Goal: Transaction & Acquisition: Purchase product/service

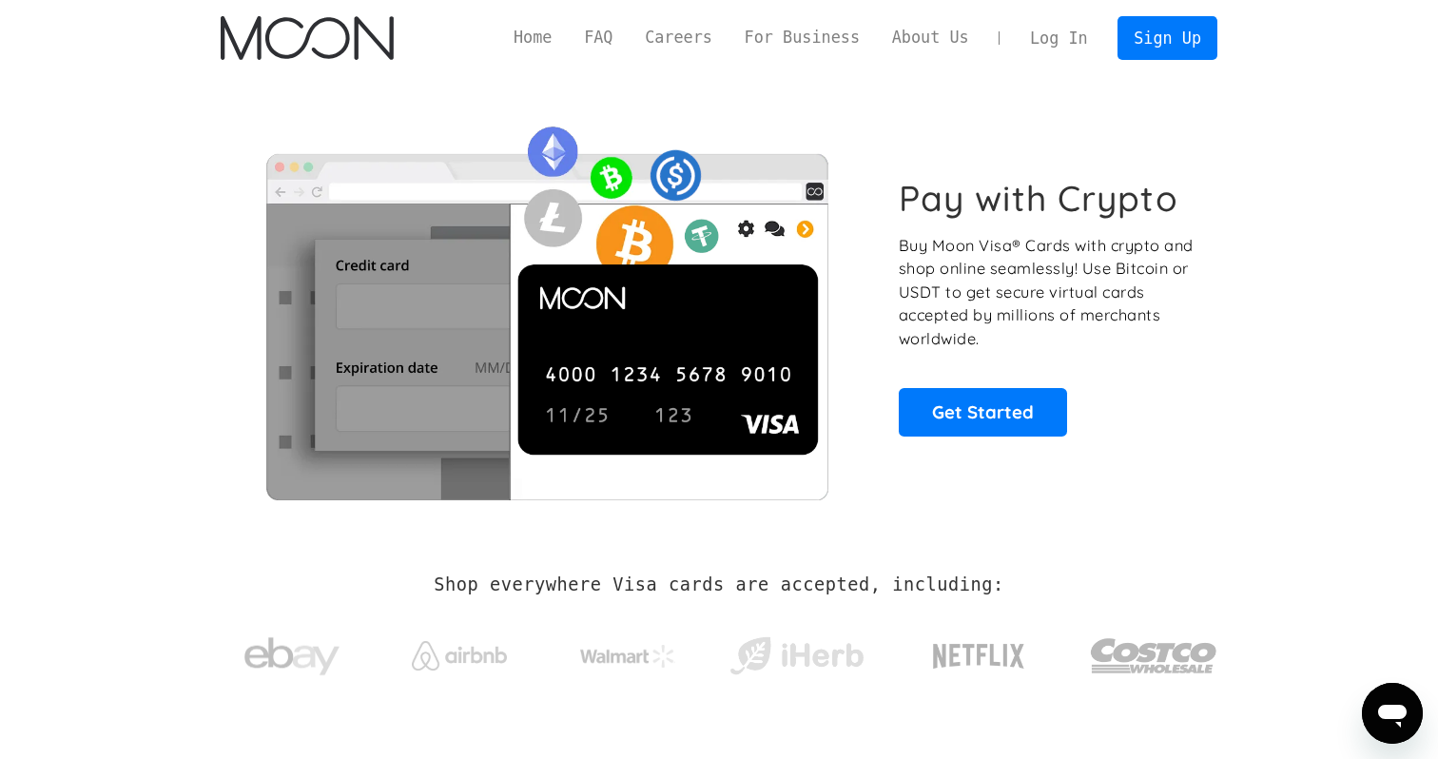
click at [1072, 29] on link "Log In" at bounding box center [1058, 38] width 89 height 42
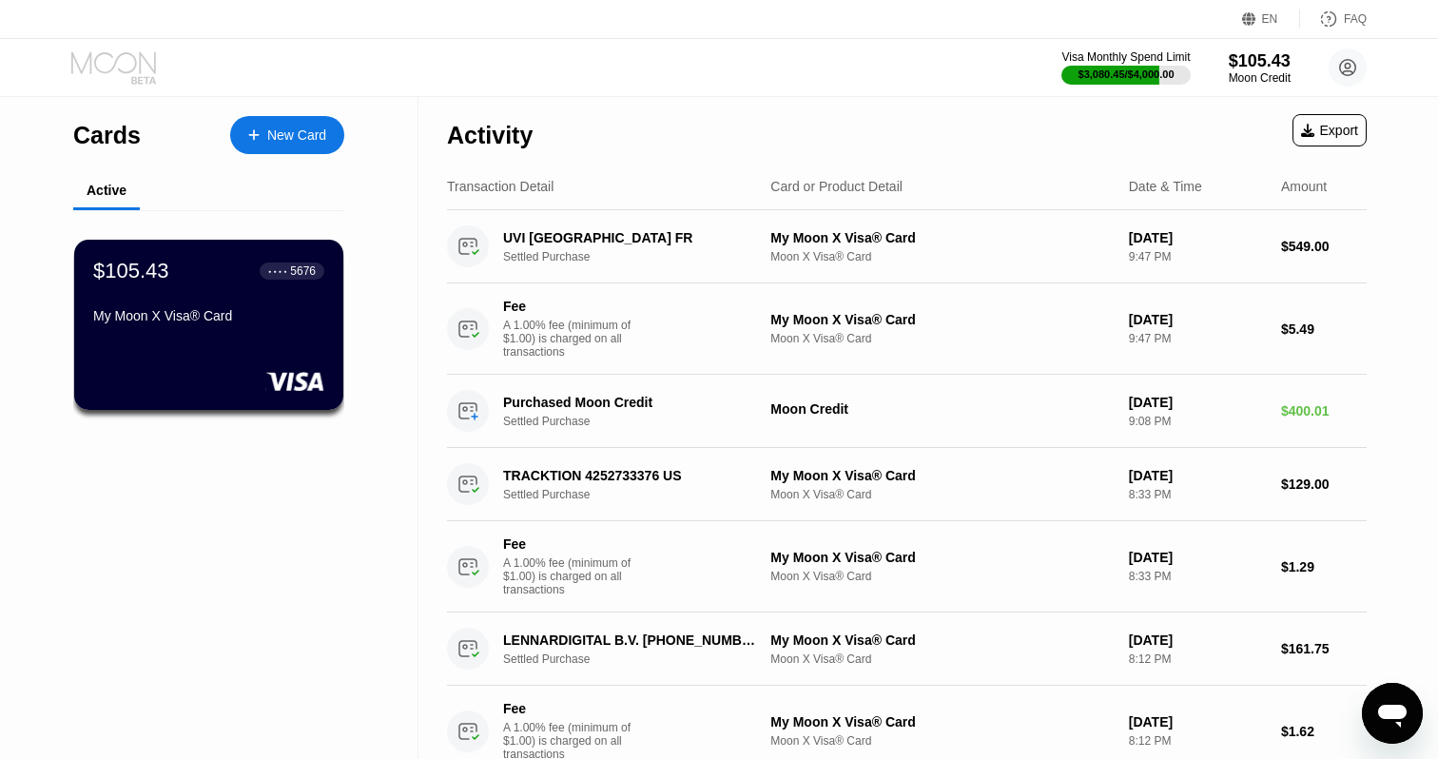
click at [109, 68] on icon at bounding box center [115, 67] width 88 height 33
click at [1331, 67] on circle at bounding box center [1347, 67] width 38 height 38
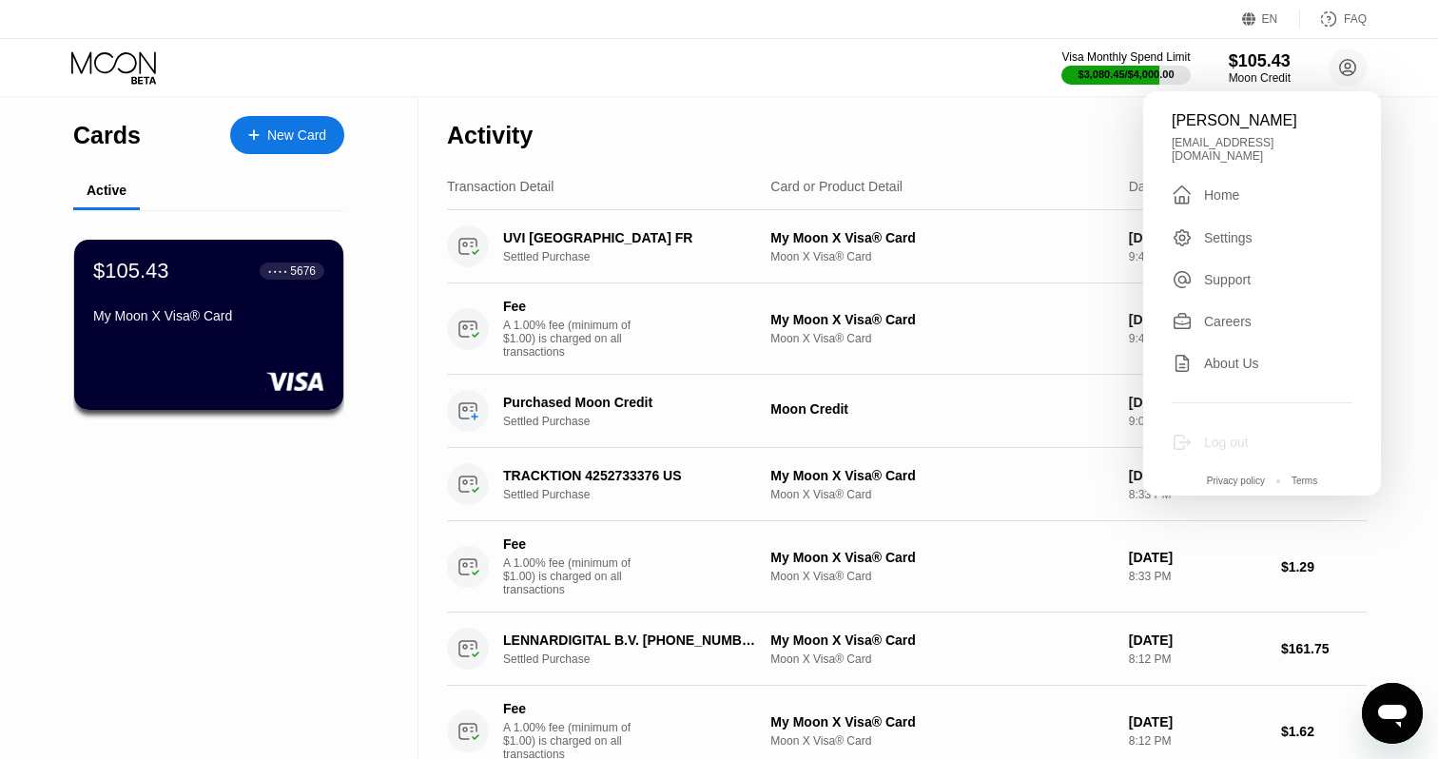
click at [1235, 435] on div "Log out" at bounding box center [1226, 442] width 45 height 15
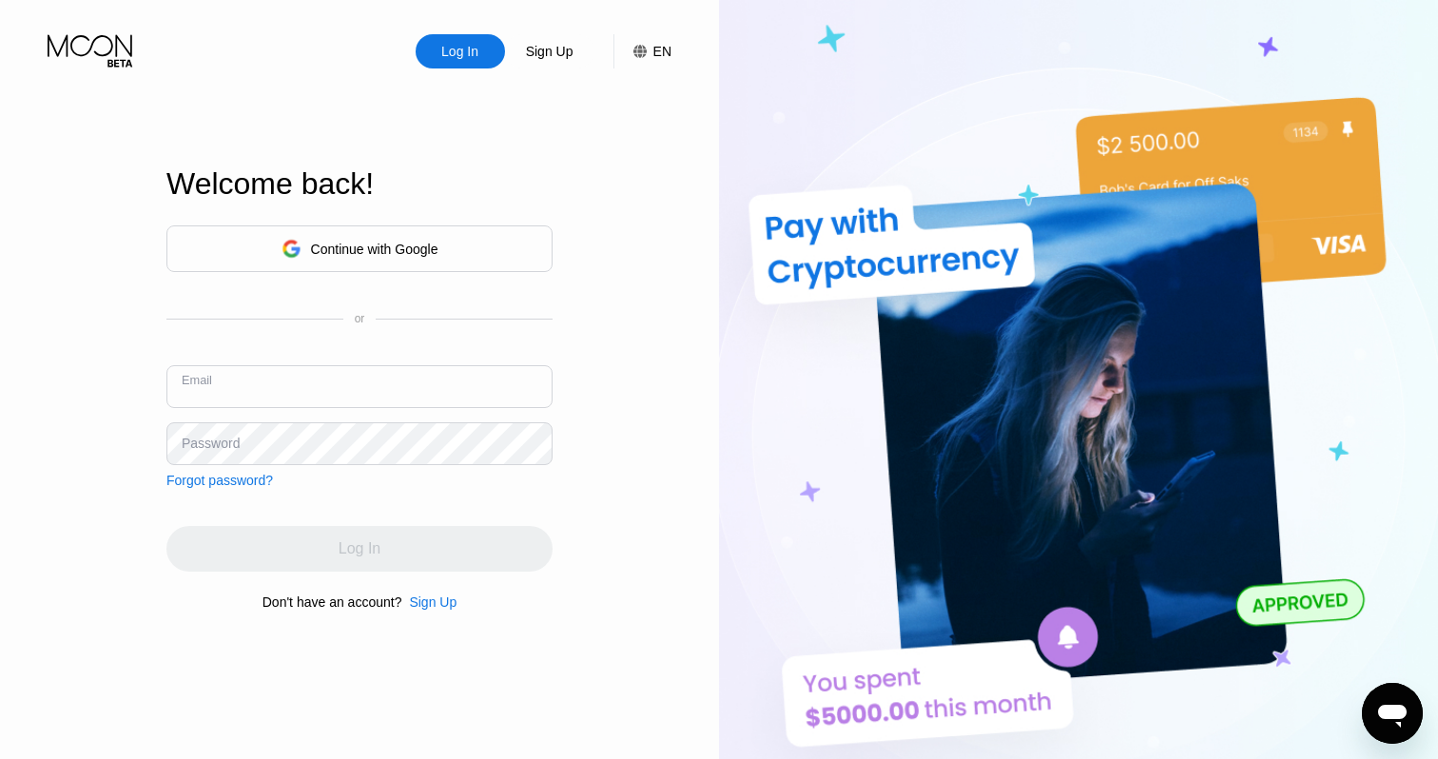
click at [302, 378] on input "text" at bounding box center [359, 386] width 386 height 43
type input "peteryogriffin@gmail.com"
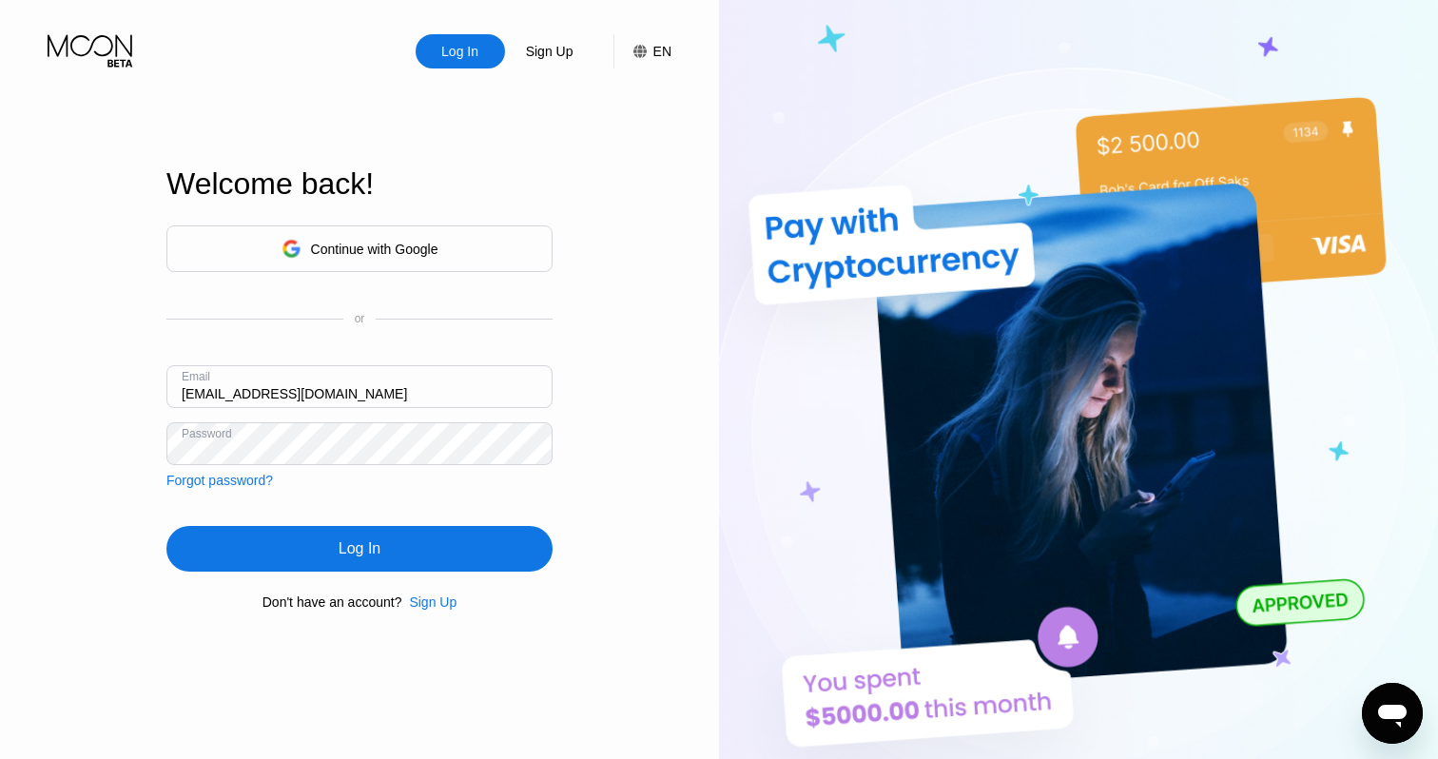
click at [306, 542] on div "Log In" at bounding box center [359, 549] width 386 height 46
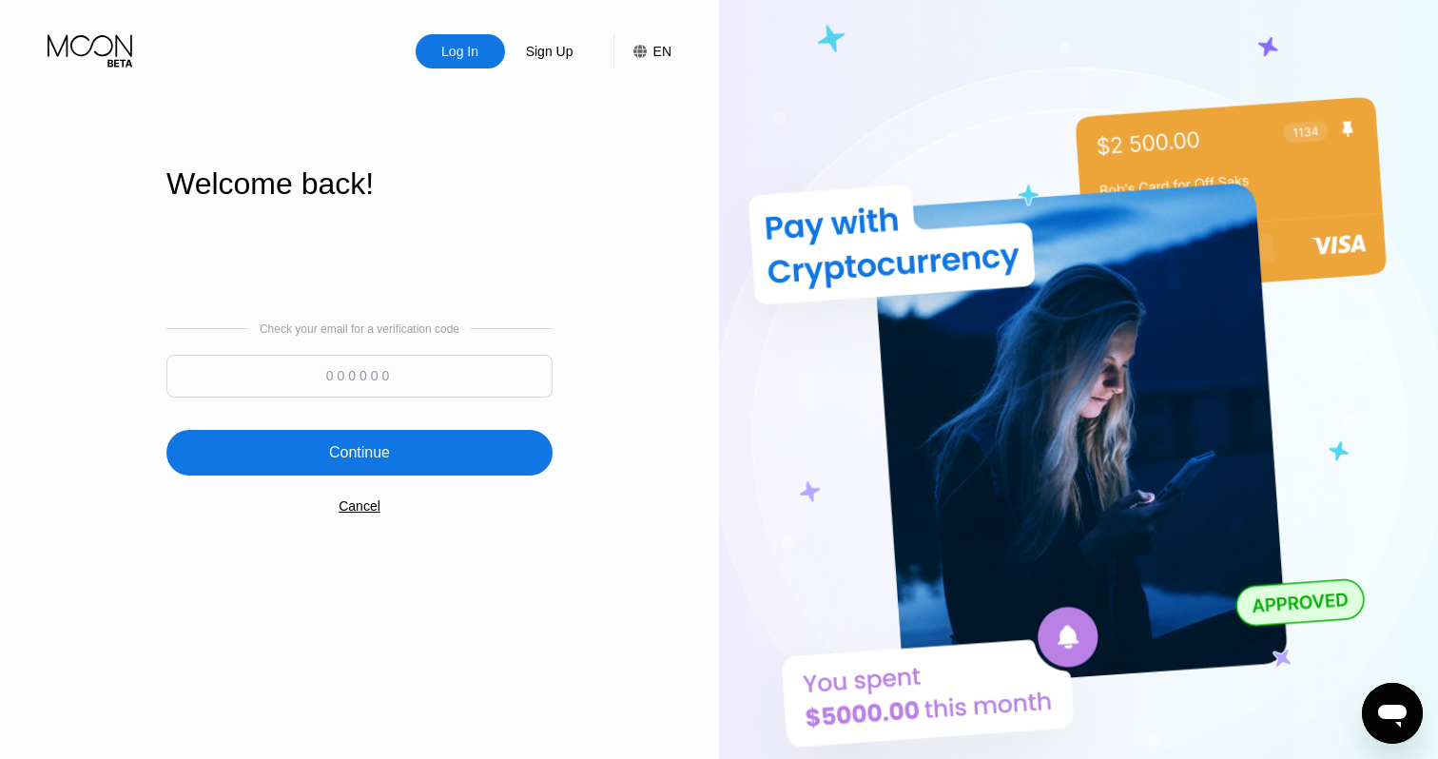
click at [331, 364] on input at bounding box center [359, 376] width 386 height 43
paste input "393868"
type input "393868"
click at [330, 443] on div "Continue" at bounding box center [359, 452] width 61 height 19
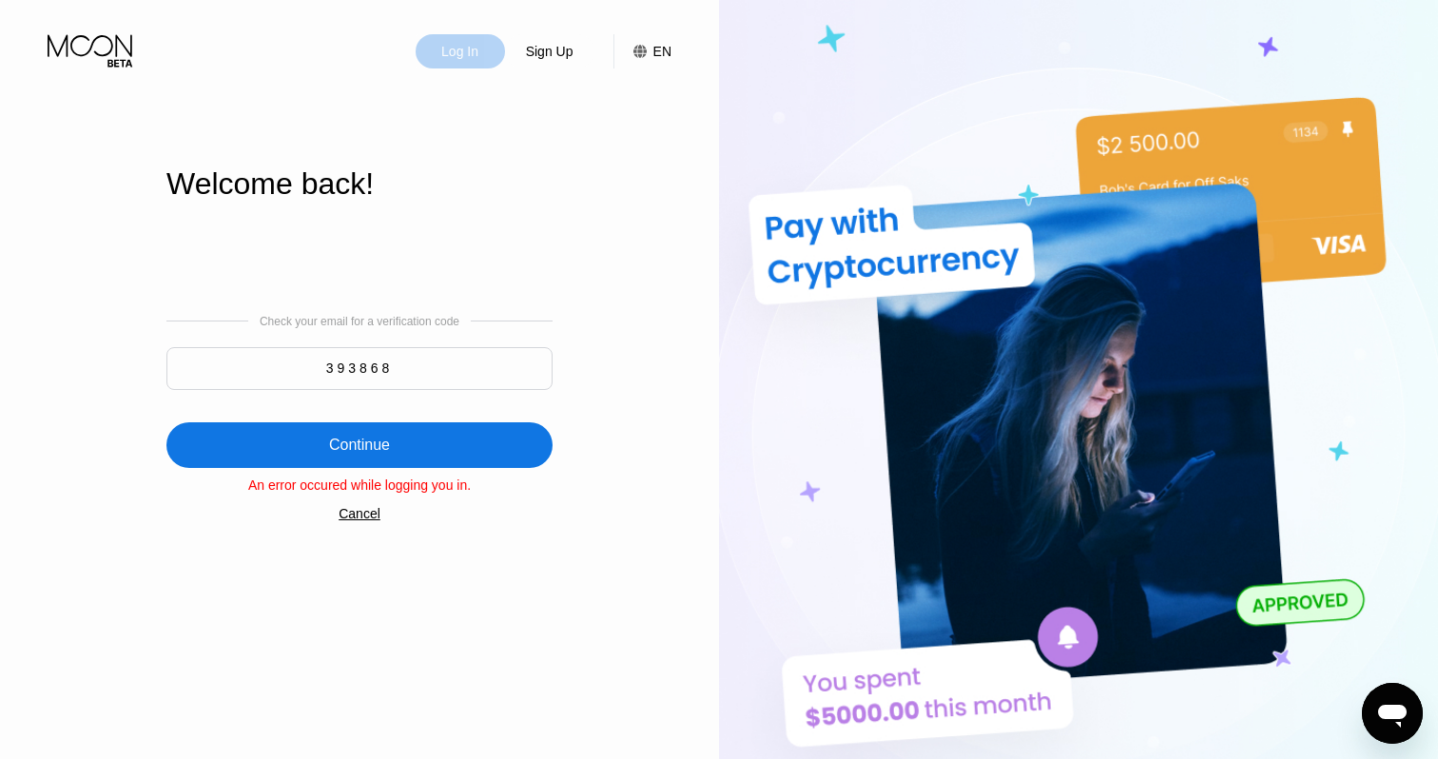
click at [475, 50] on div "Log In" at bounding box center [459, 51] width 41 height 19
click at [127, 48] on icon at bounding box center [92, 50] width 88 height 33
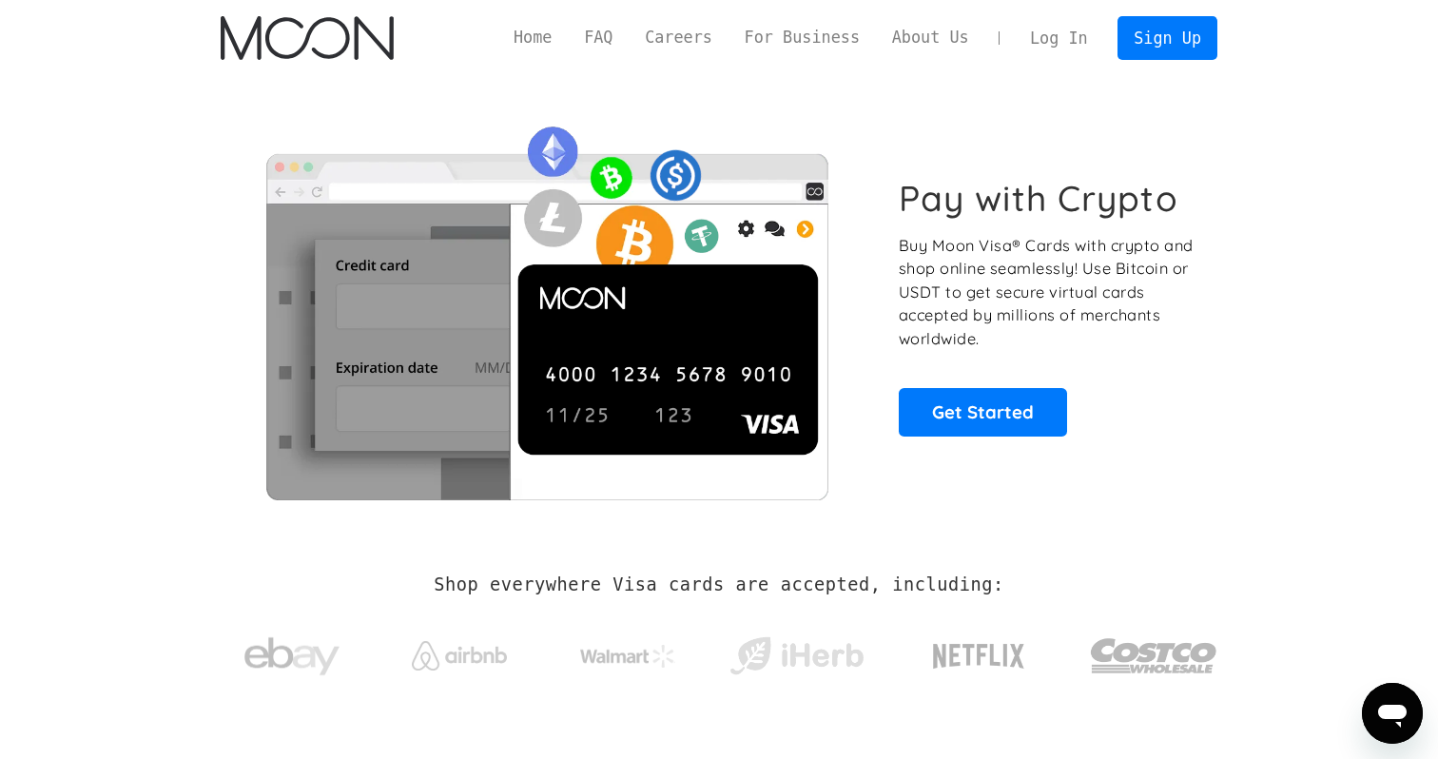
click at [1063, 41] on link "Log In" at bounding box center [1058, 38] width 89 height 42
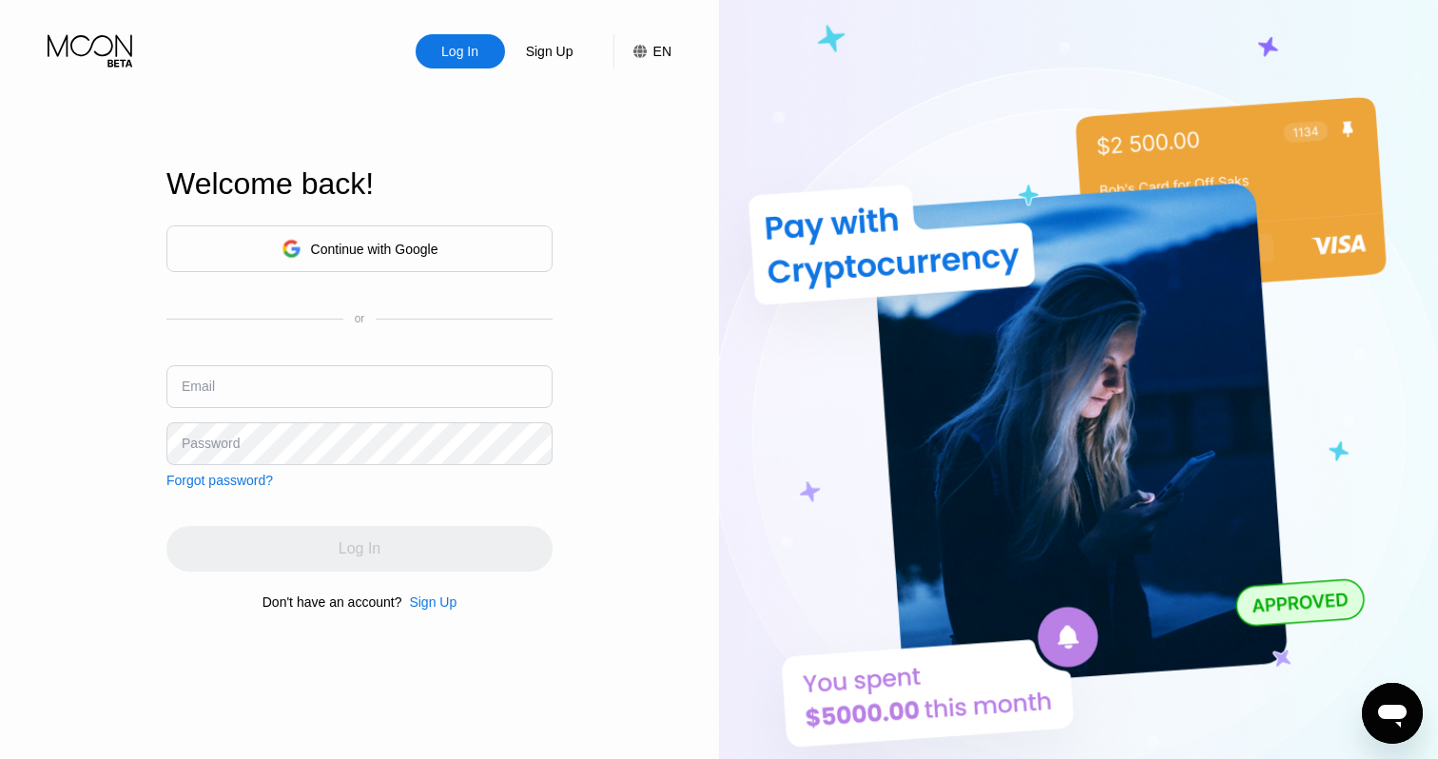
click at [367, 257] on div "Continue with Google" at bounding box center [359, 248] width 157 height 29
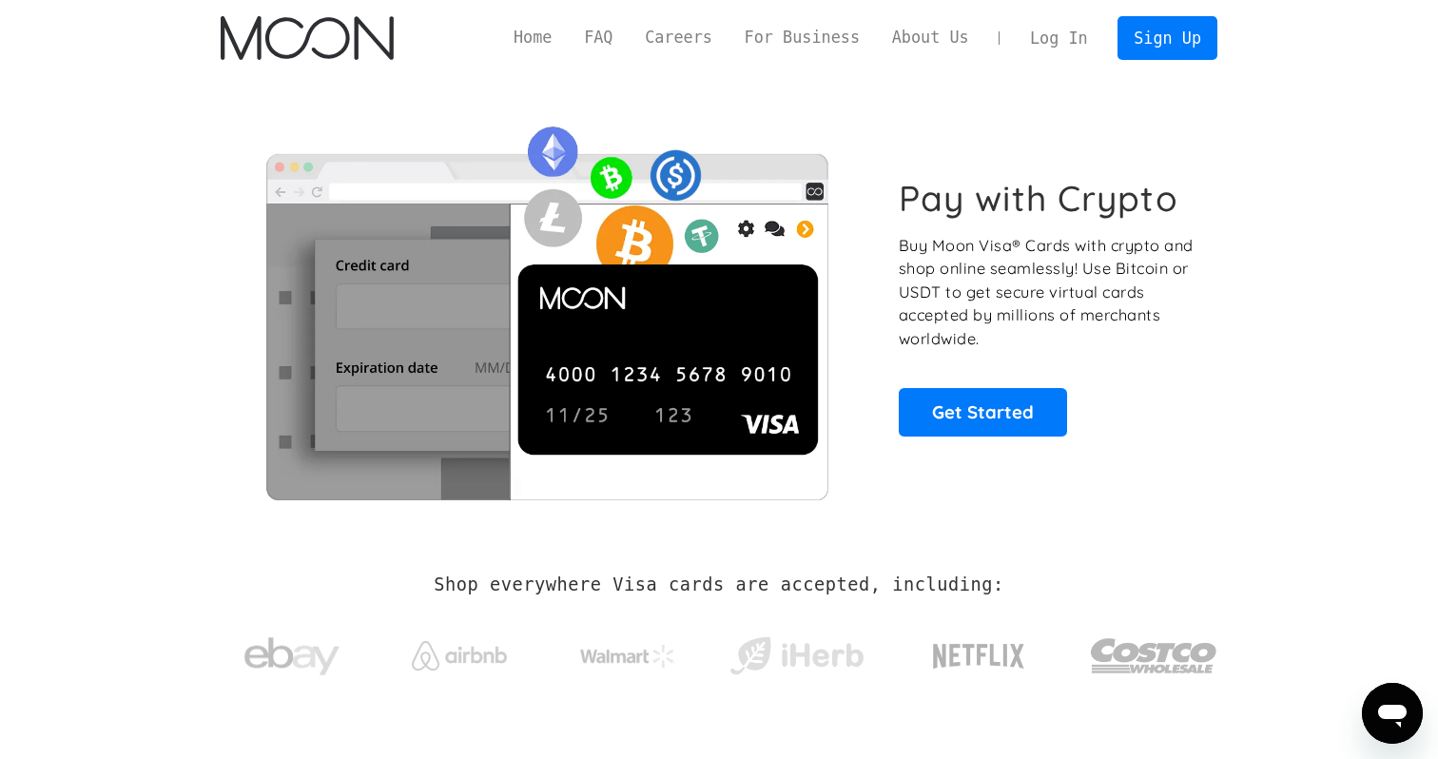
click at [1062, 42] on link "Log In" at bounding box center [1058, 38] width 89 height 42
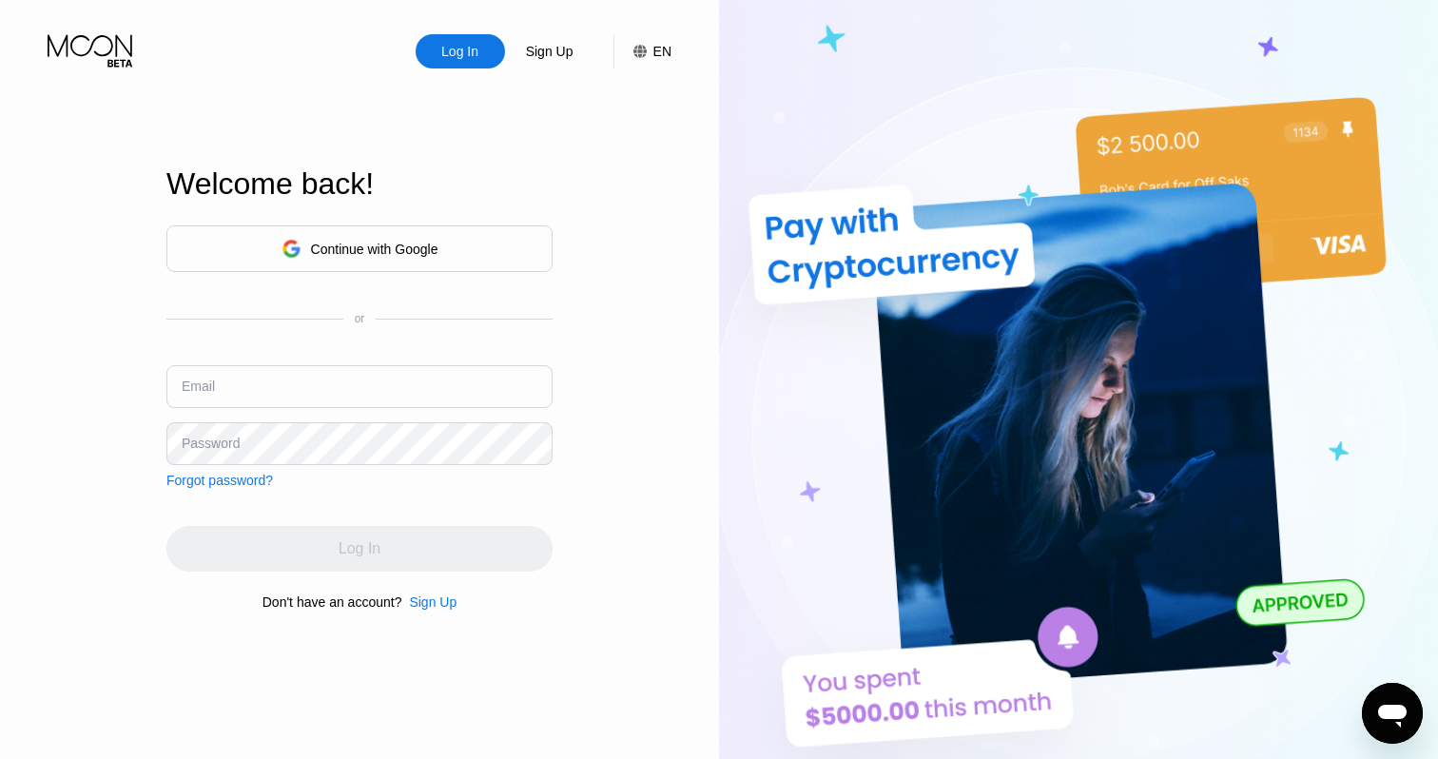
click at [318, 396] on input "text" at bounding box center [359, 386] width 386 height 43
type input "peteryogriffin@gmail.com"
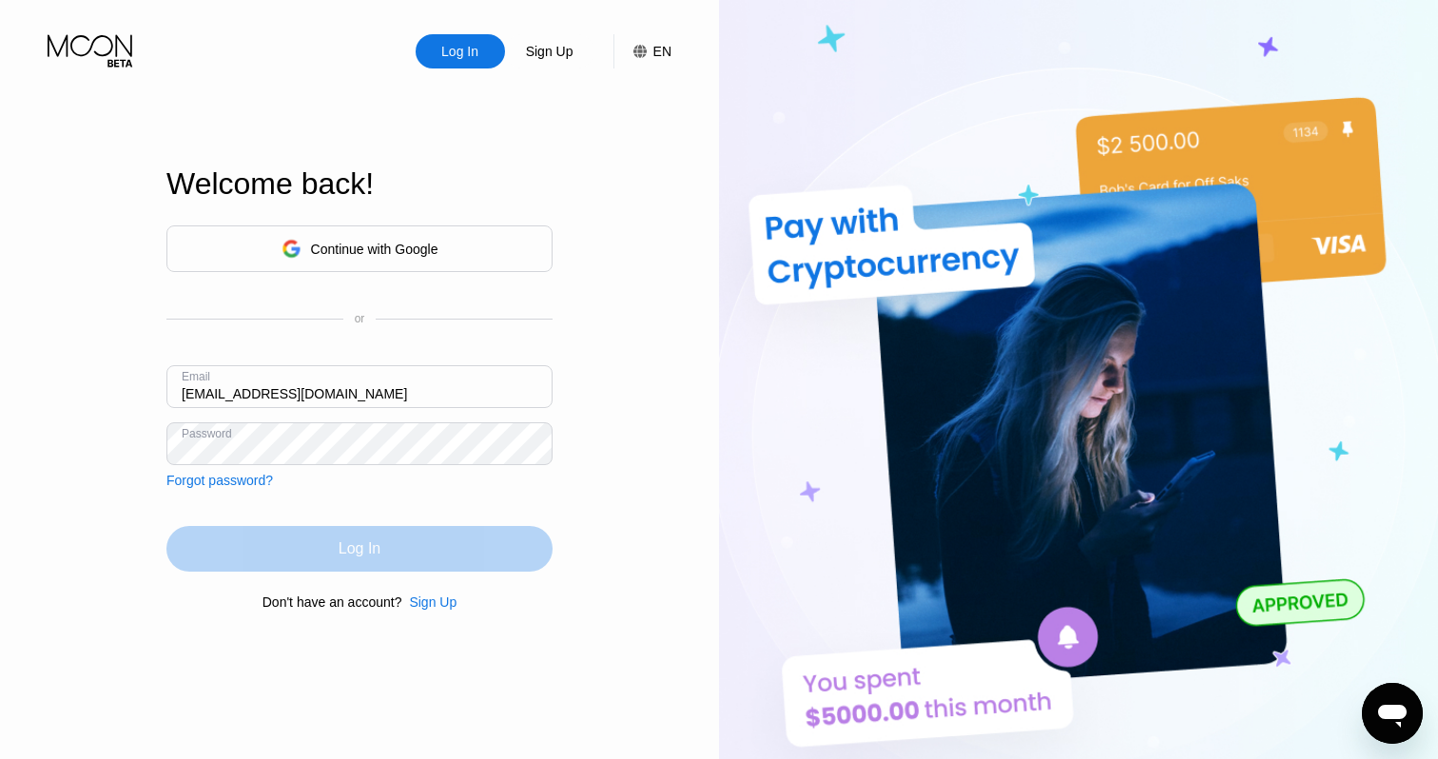
click at [304, 541] on div "Log In" at bounding box center [359, 549] width 386 height 46
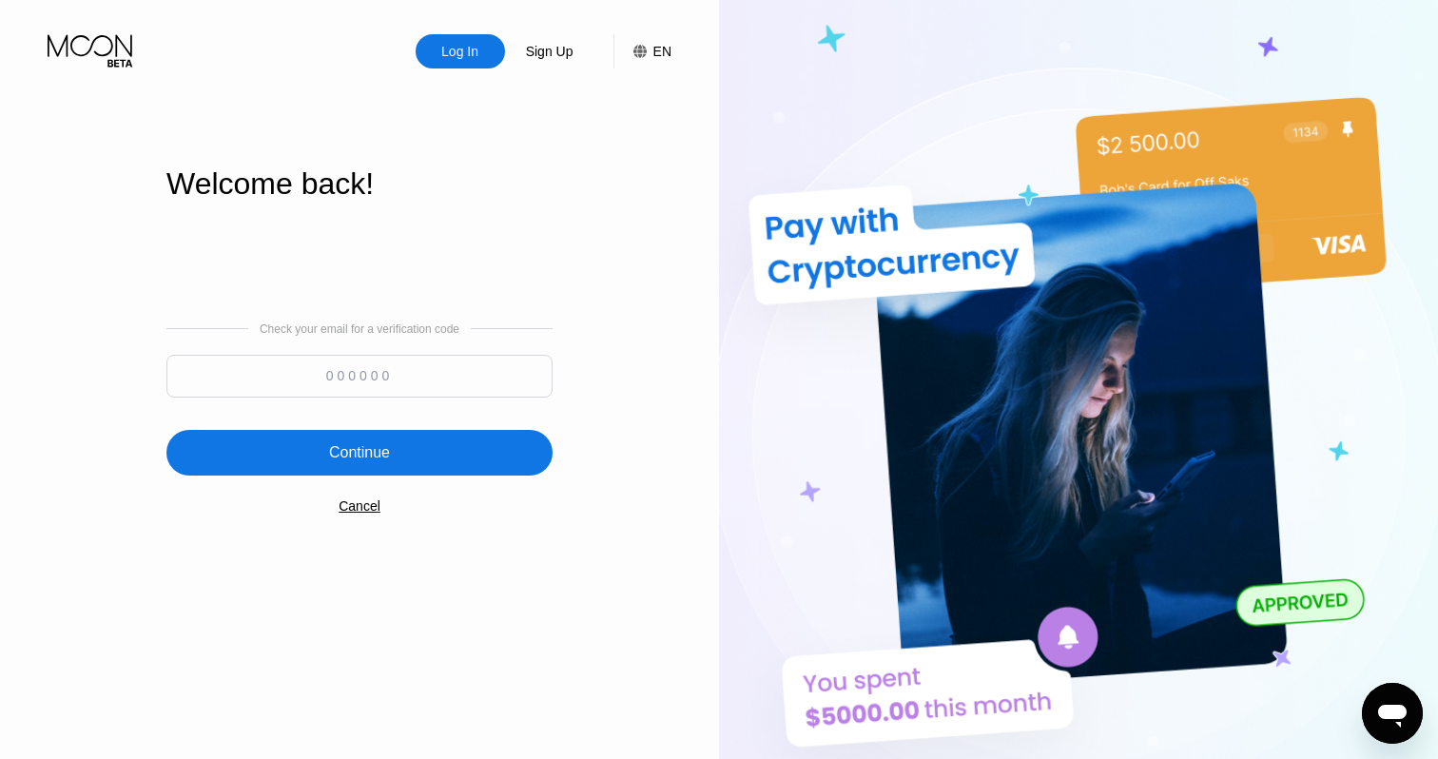
click at [380, 372] on input at bounding box center [359, 376] width 386 height 43
click at [333, 370] on input at bounding box center [359, 376] width 386 height 43
type input "700091"
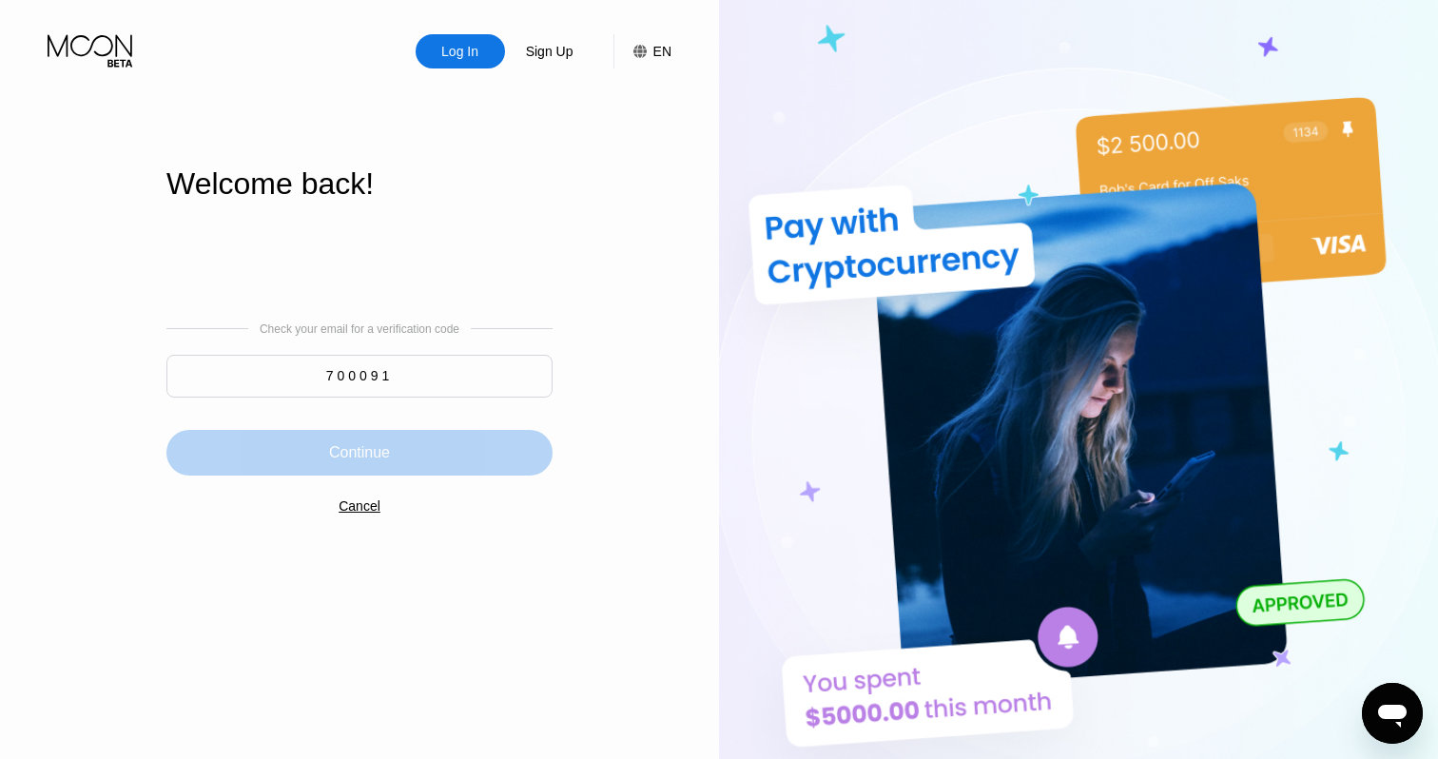
click at [372, 454] on div "Continue" at bounding box center [359, 452] width 61 height 19
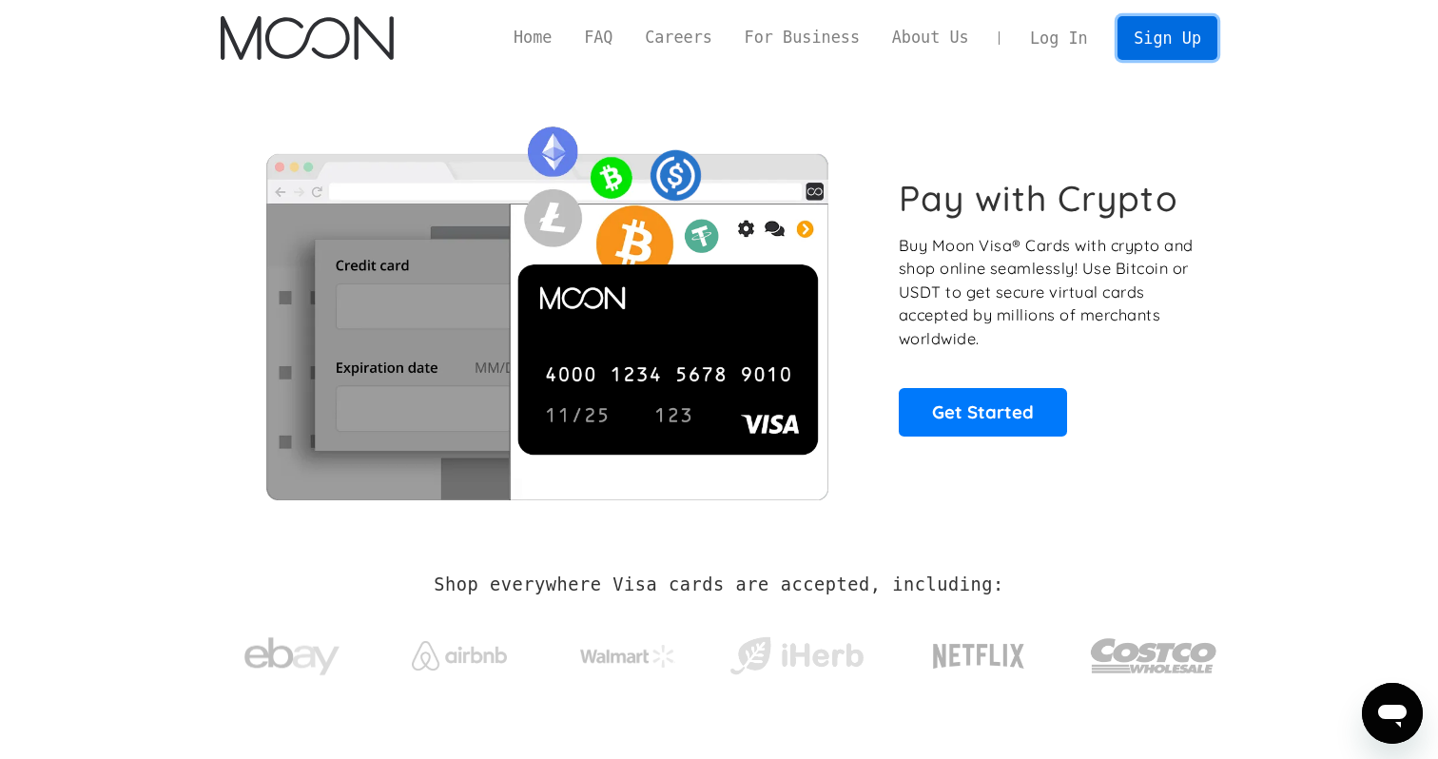
click at [1136, 36] on link "Sign Up" at bounding box center [1166, 37] width 99 height 43
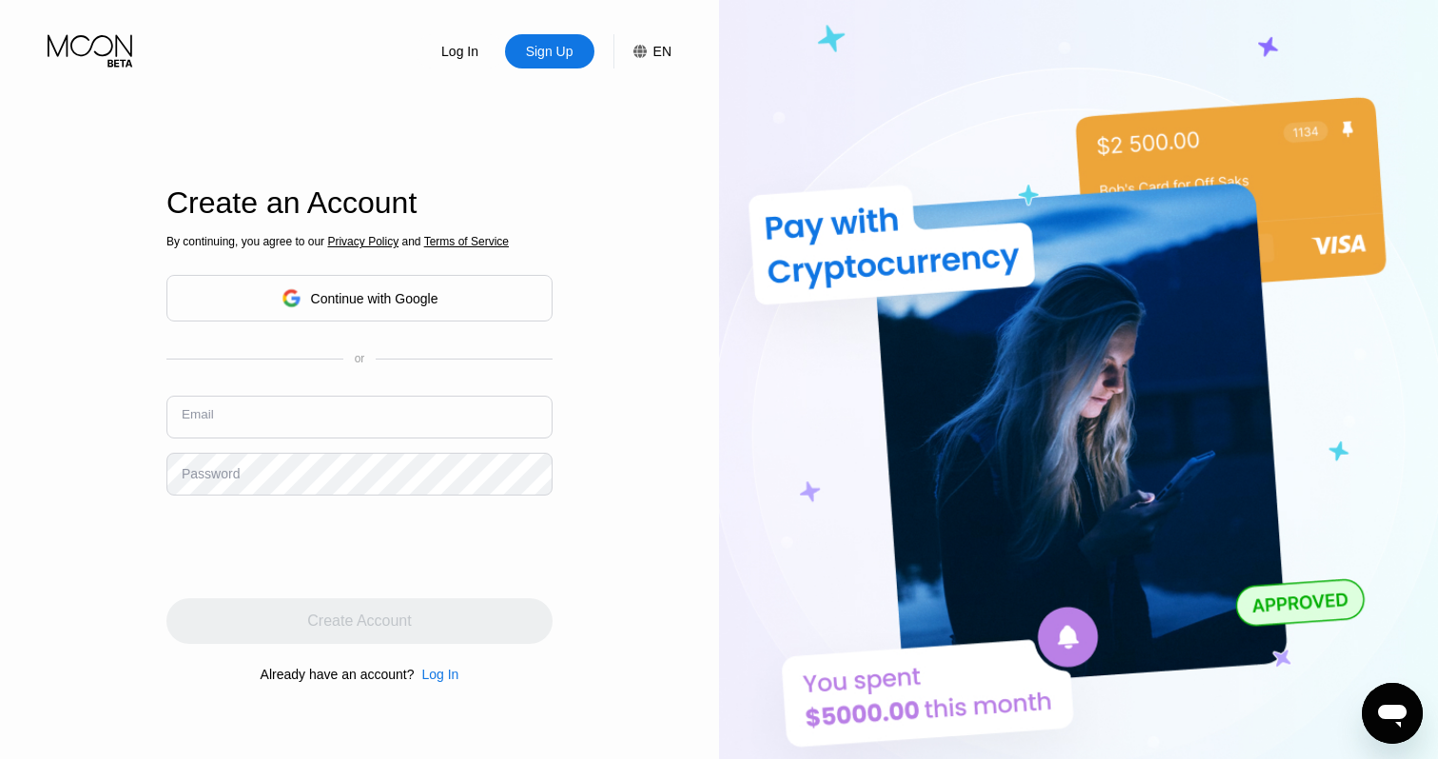
click at [323, 424] on input "text" at bounding box center [359, 417] width 386 height 43
type input "[EMAIL_ADDRESS][DOMAIN_NAME]"
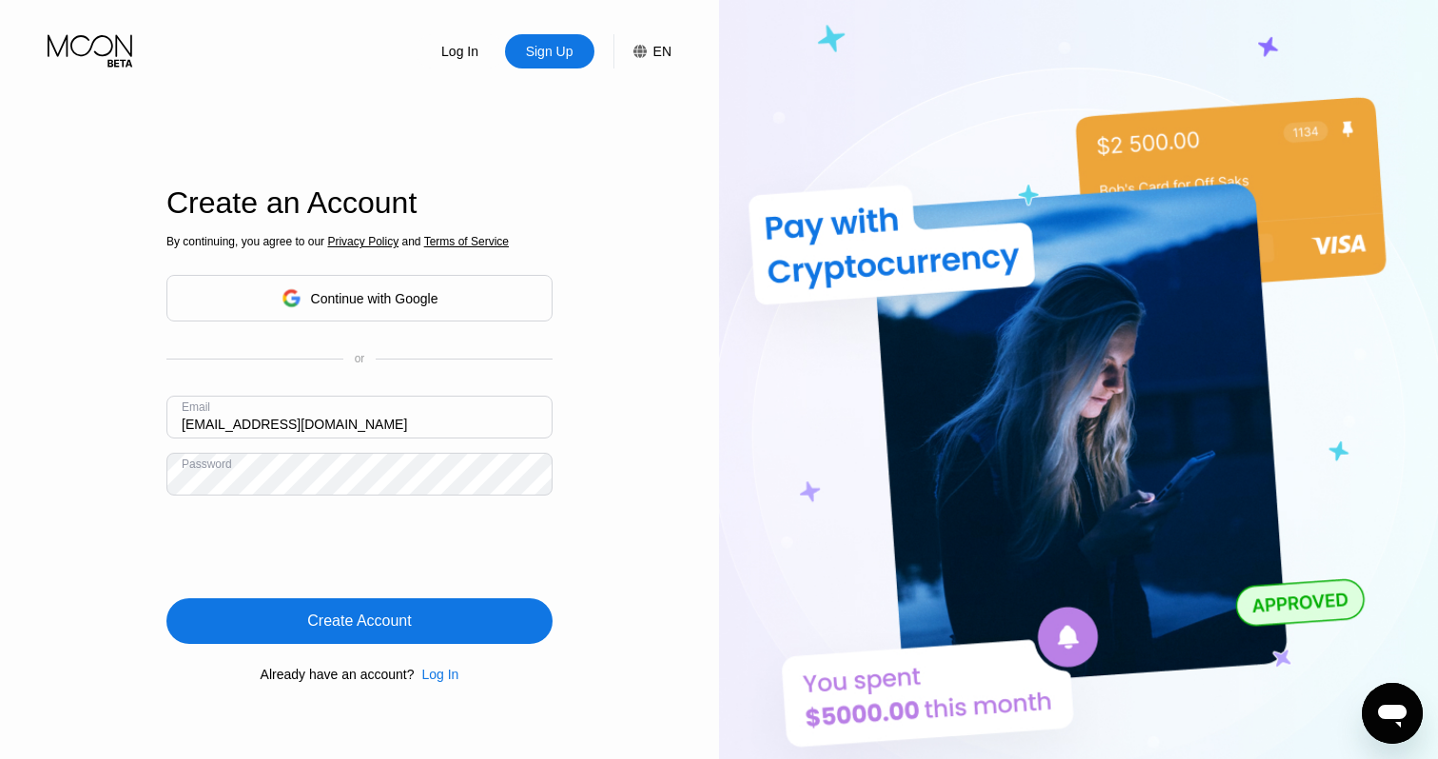
click at [324, 622] on div "Create Account" at bounding box center [359, 620] width 104 height 19
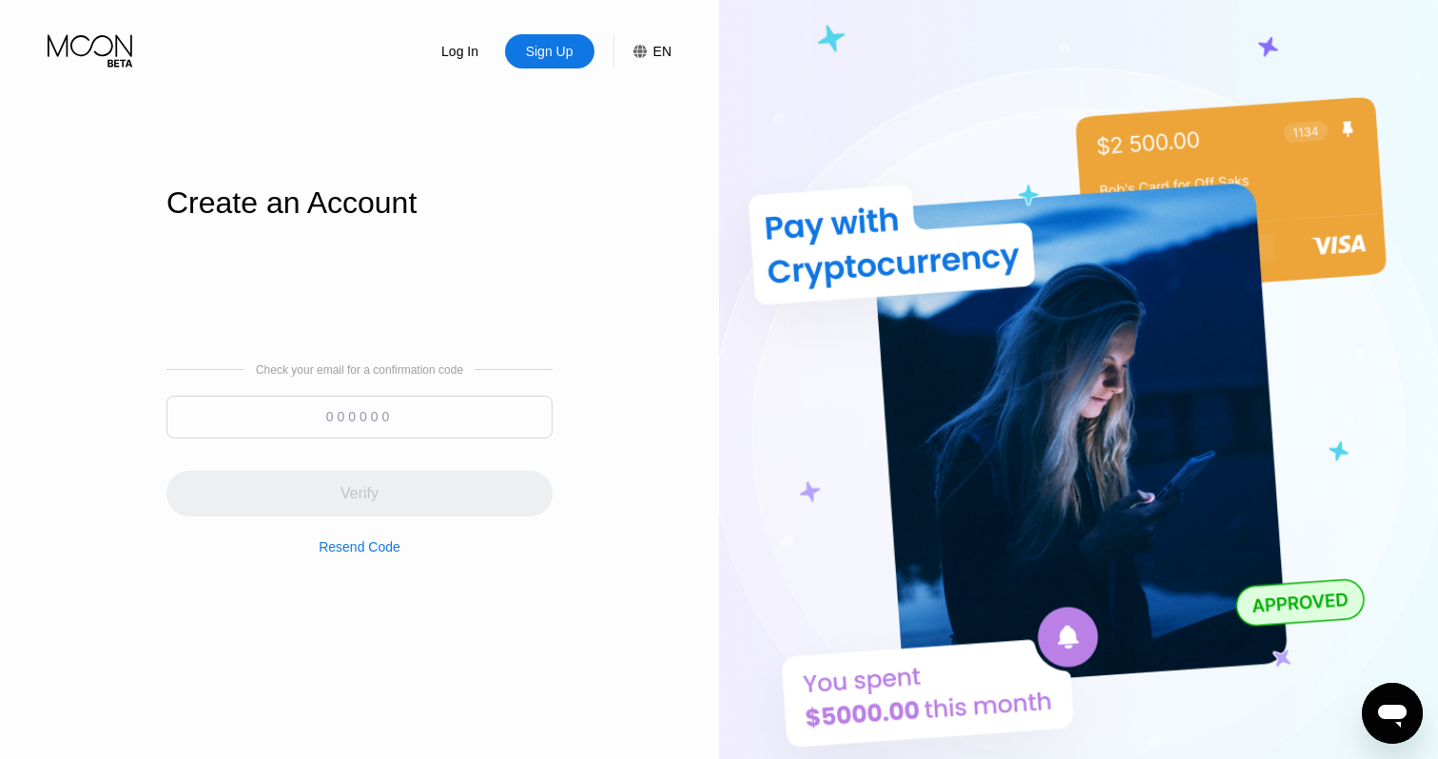
click at [362, 412] on input at bounding box center [359, 417] width 386 height 43
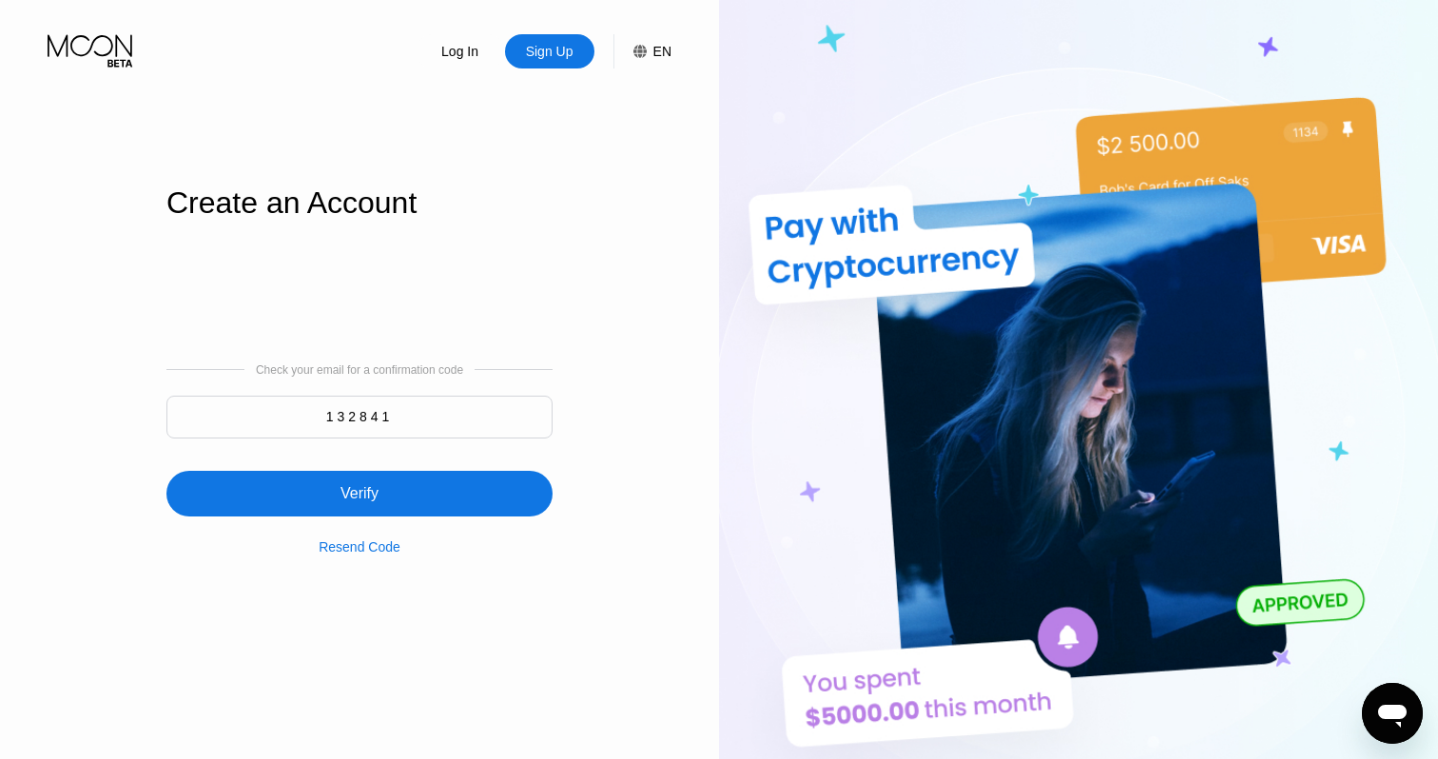
type input "132841"
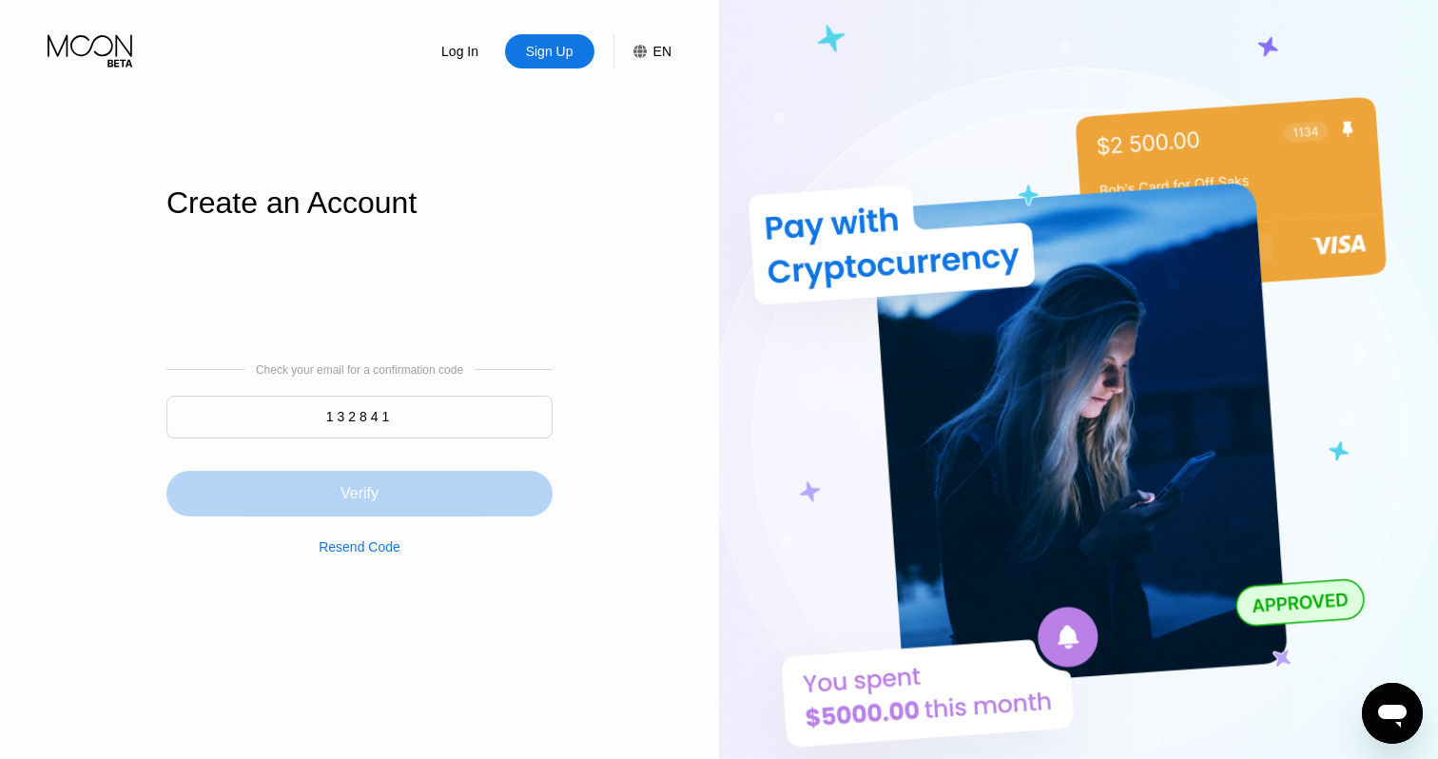
click at [380, 477] on div "Verify" at bounding box center [359, 494] width 386 height 46
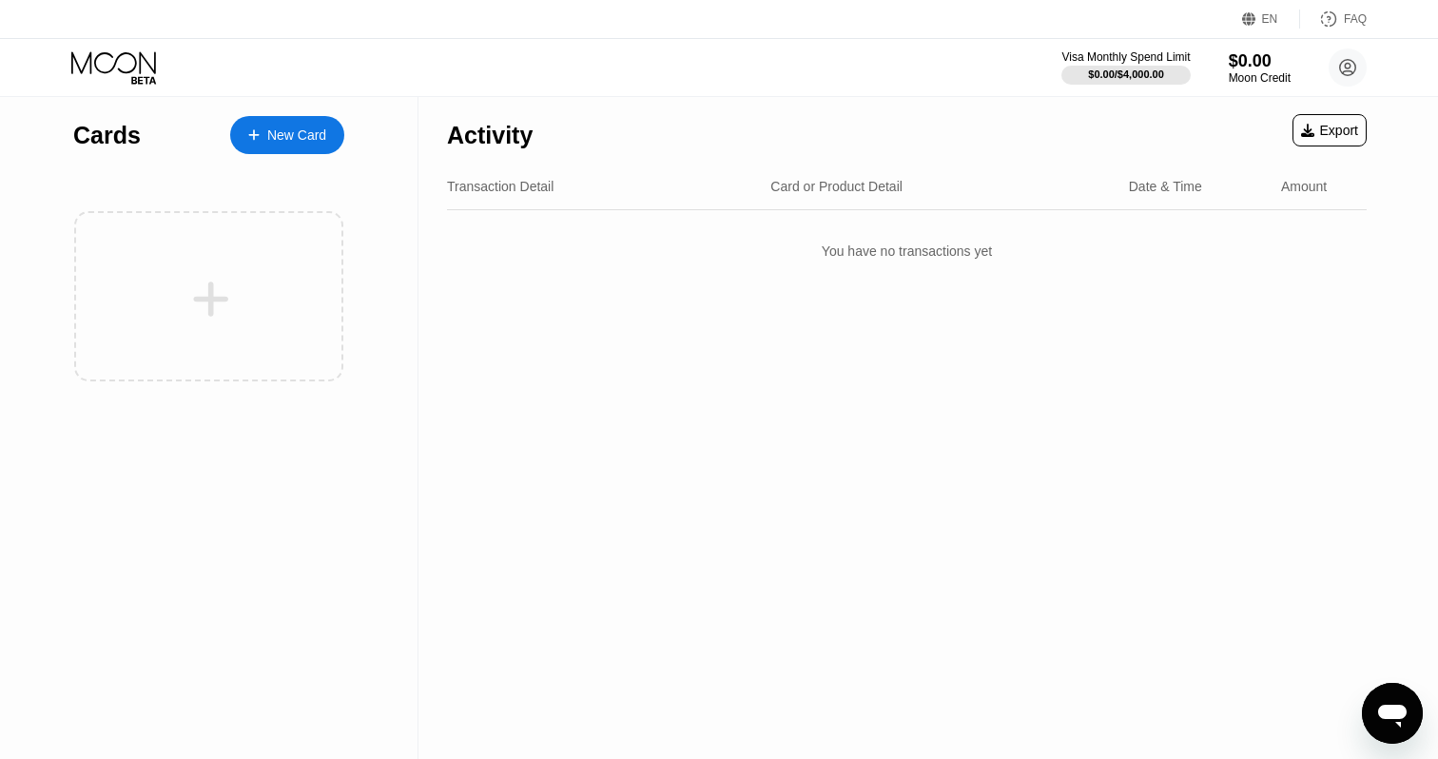
click at [272, 132] on div "New Card" at bounding box center [296, 135] width 59 height 16
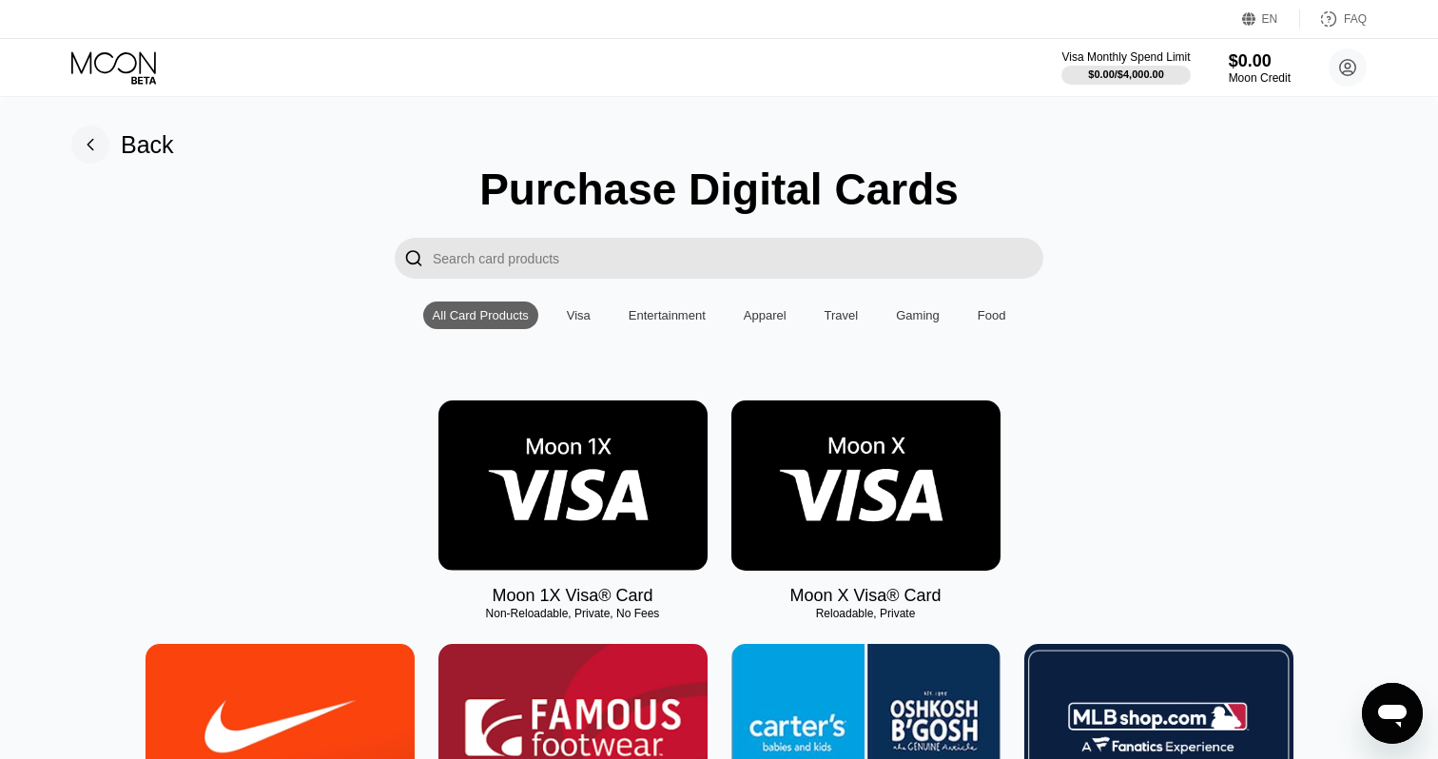
click at [810, 488] on img at bounding box center [865, 485] width 269 height 170
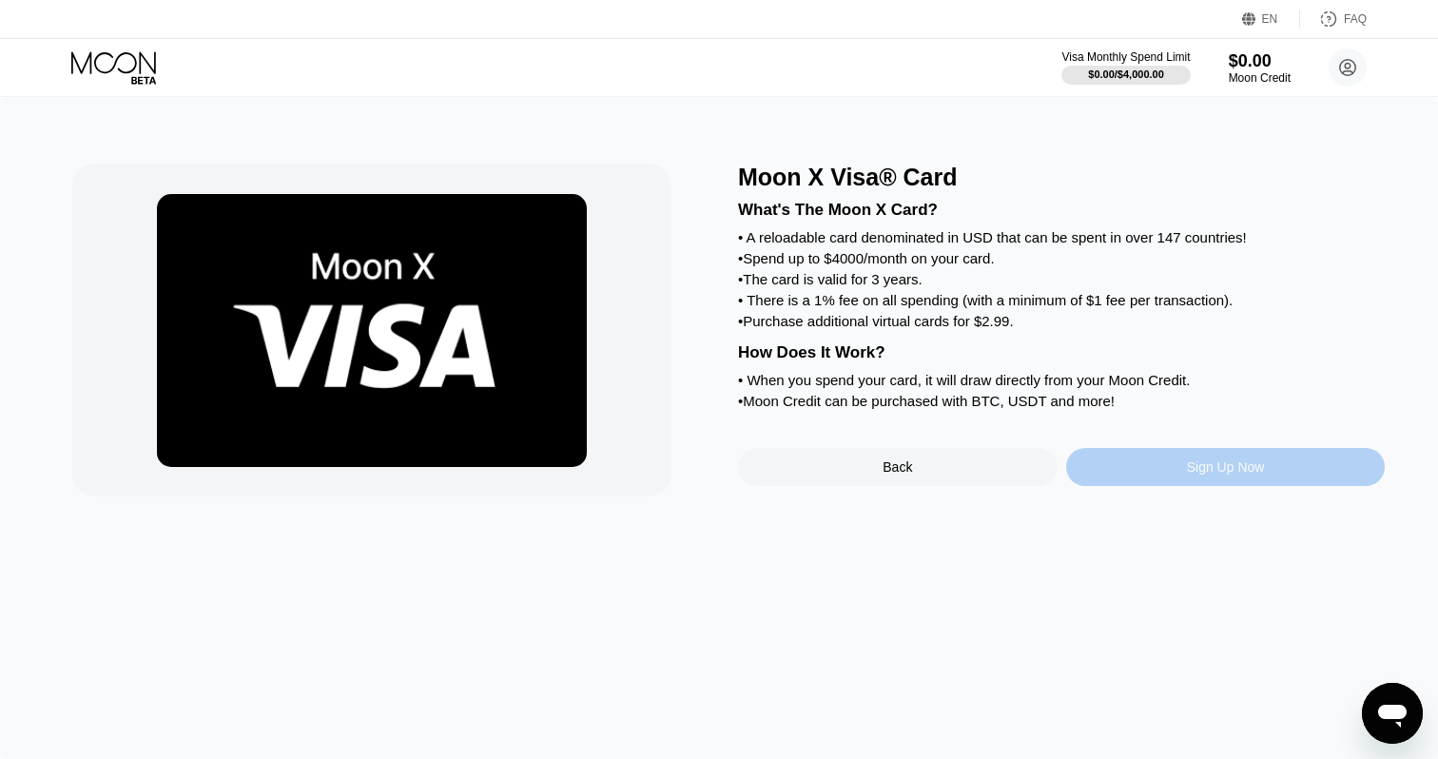
click at [1118, 474] on div "Sign Up Now" at bounding box center [1225, 467] width 319 height 38
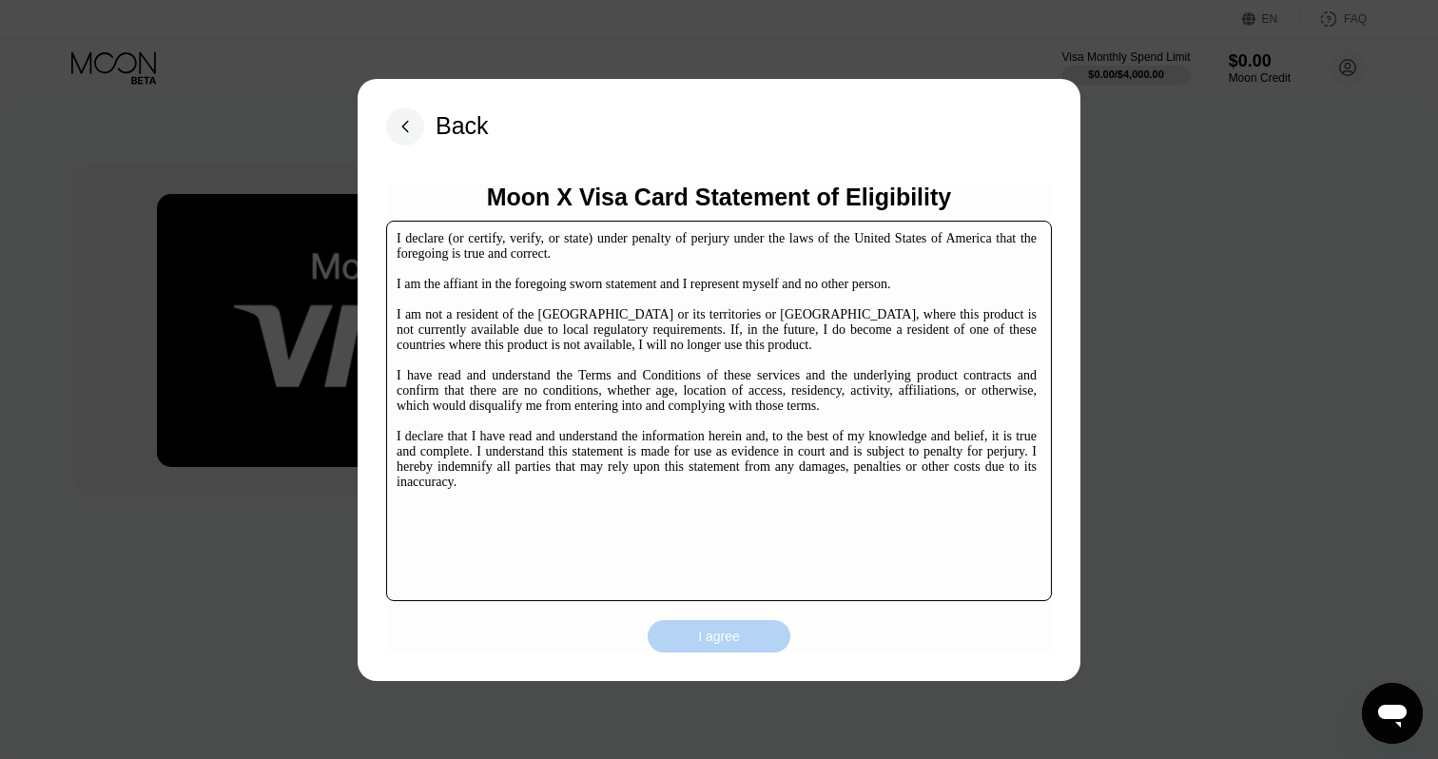
click at [717, 644] on div "I agree" at bounding box center [719, 636] width 42 height 17
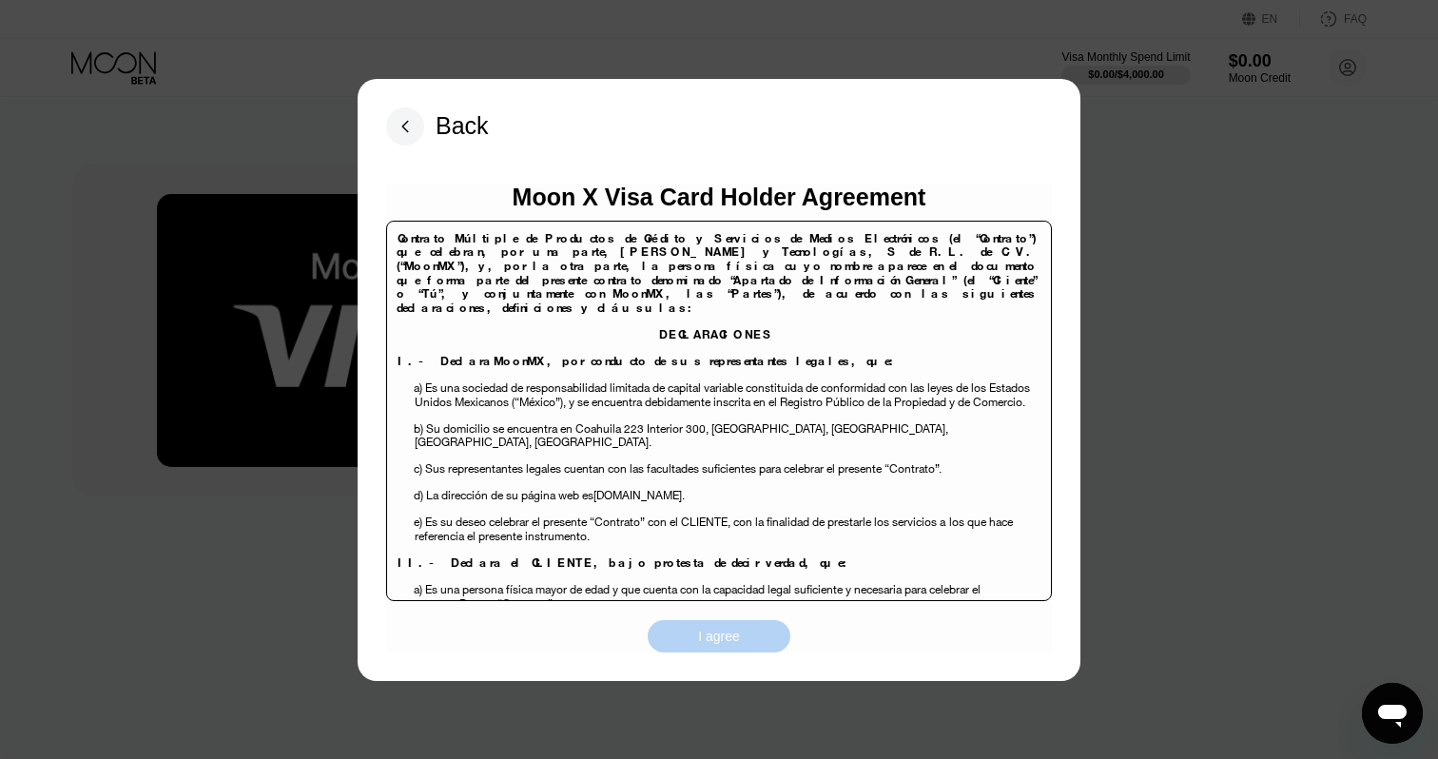
click at [705, 648] on div "I agree" at bounding box center [719, 636] width 143 height 32
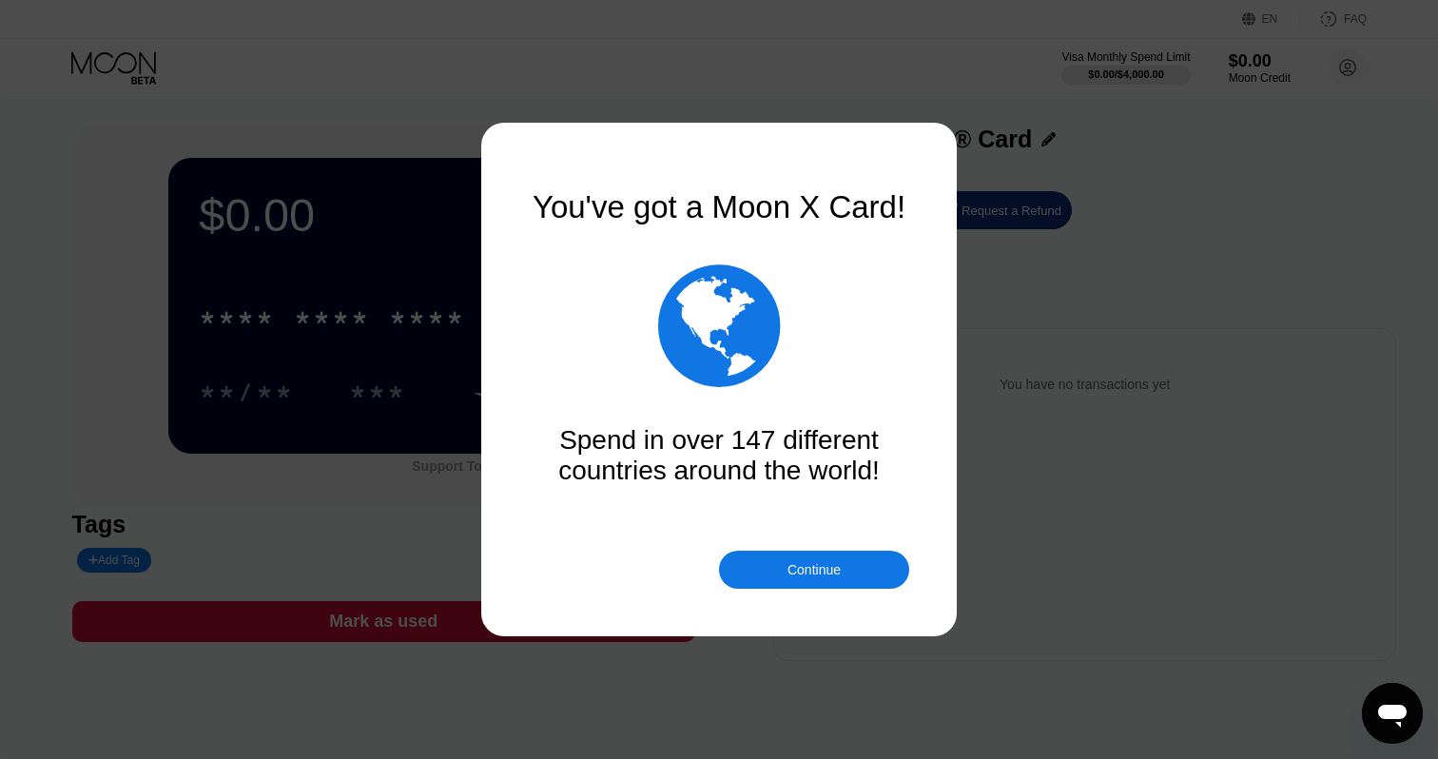
click at [808, 571] on div "Continue" at bounding box center [813, 569] width 53 height 15
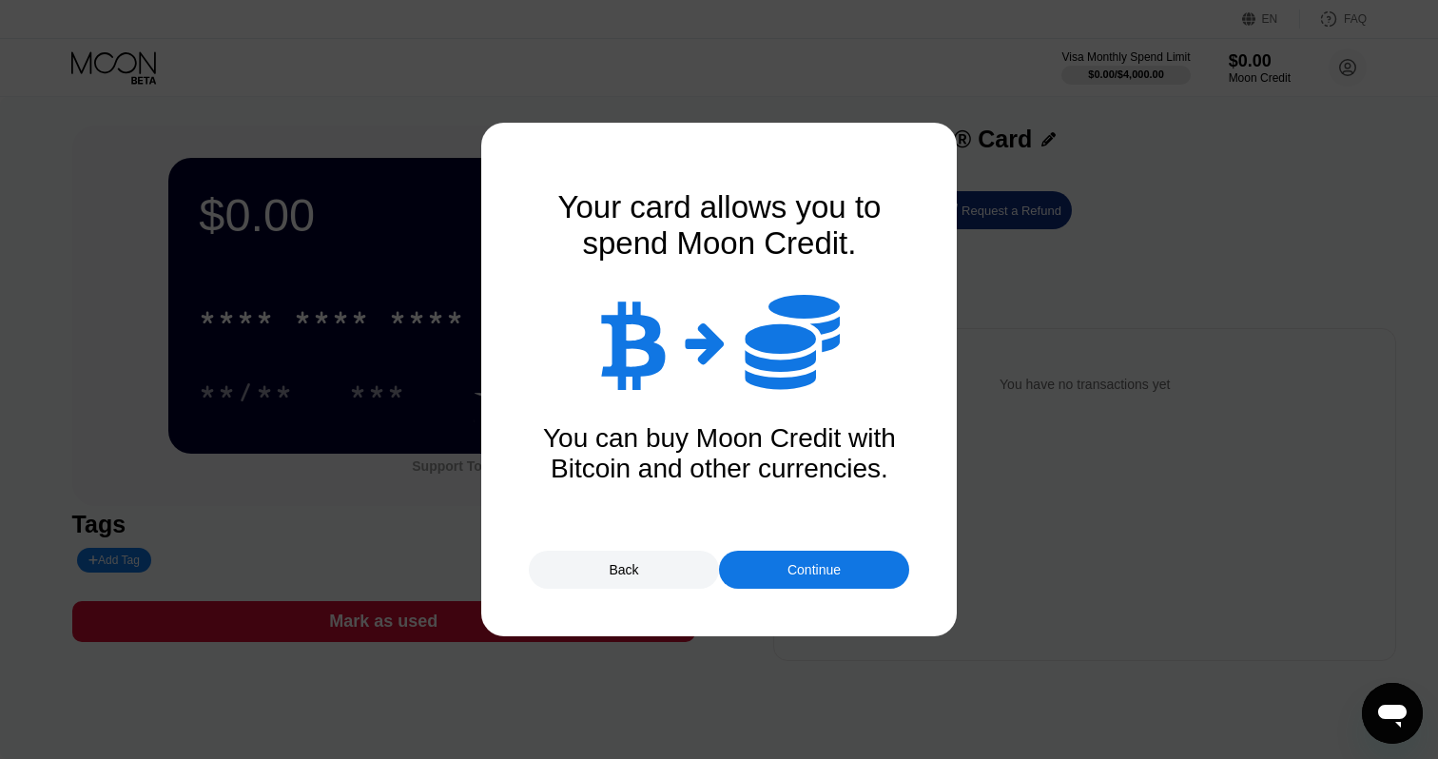
click at [787, 569] on div "Continue" at bounding box center [813, 569] width 53 height 15
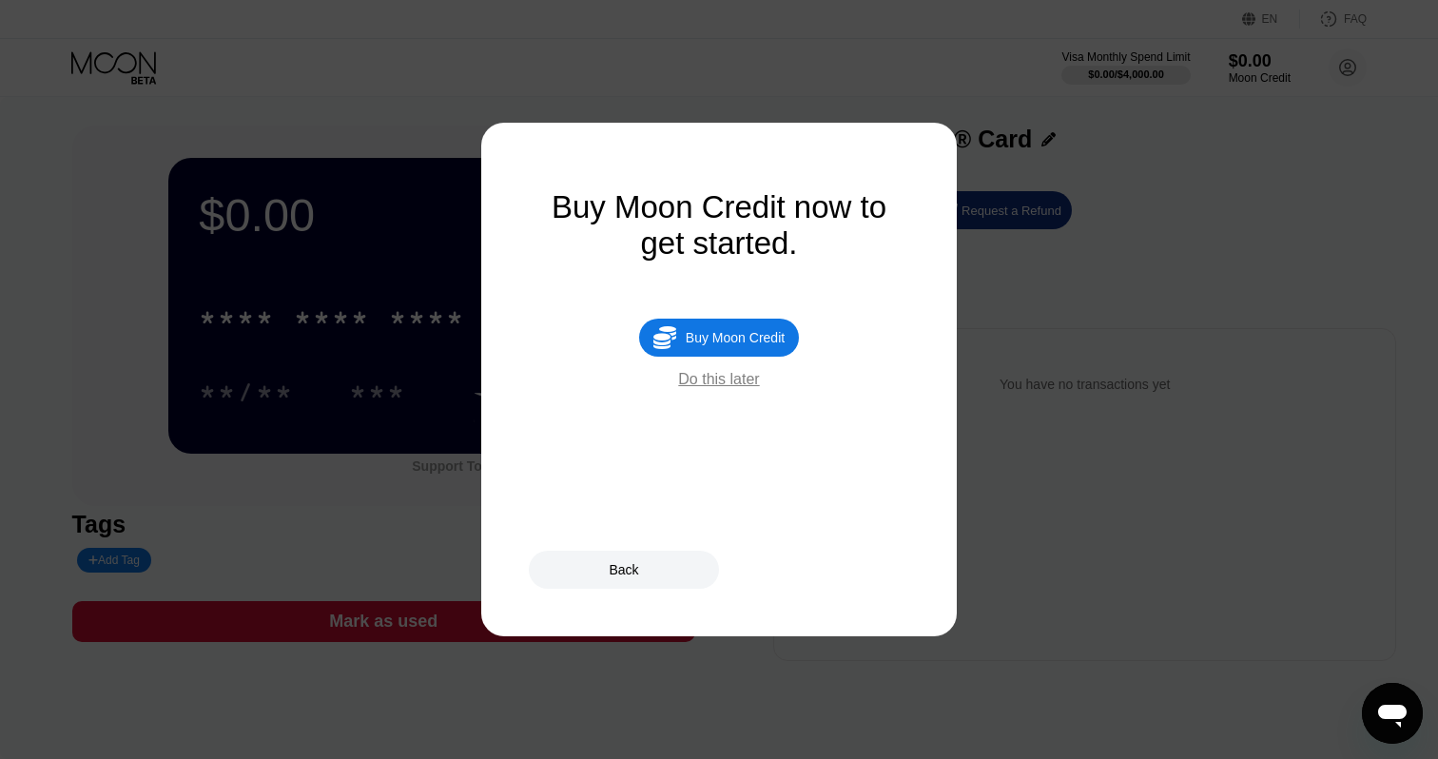
click at [743, 381] on div "Do this later" at bounding box center [718, 379] width 81 height 17
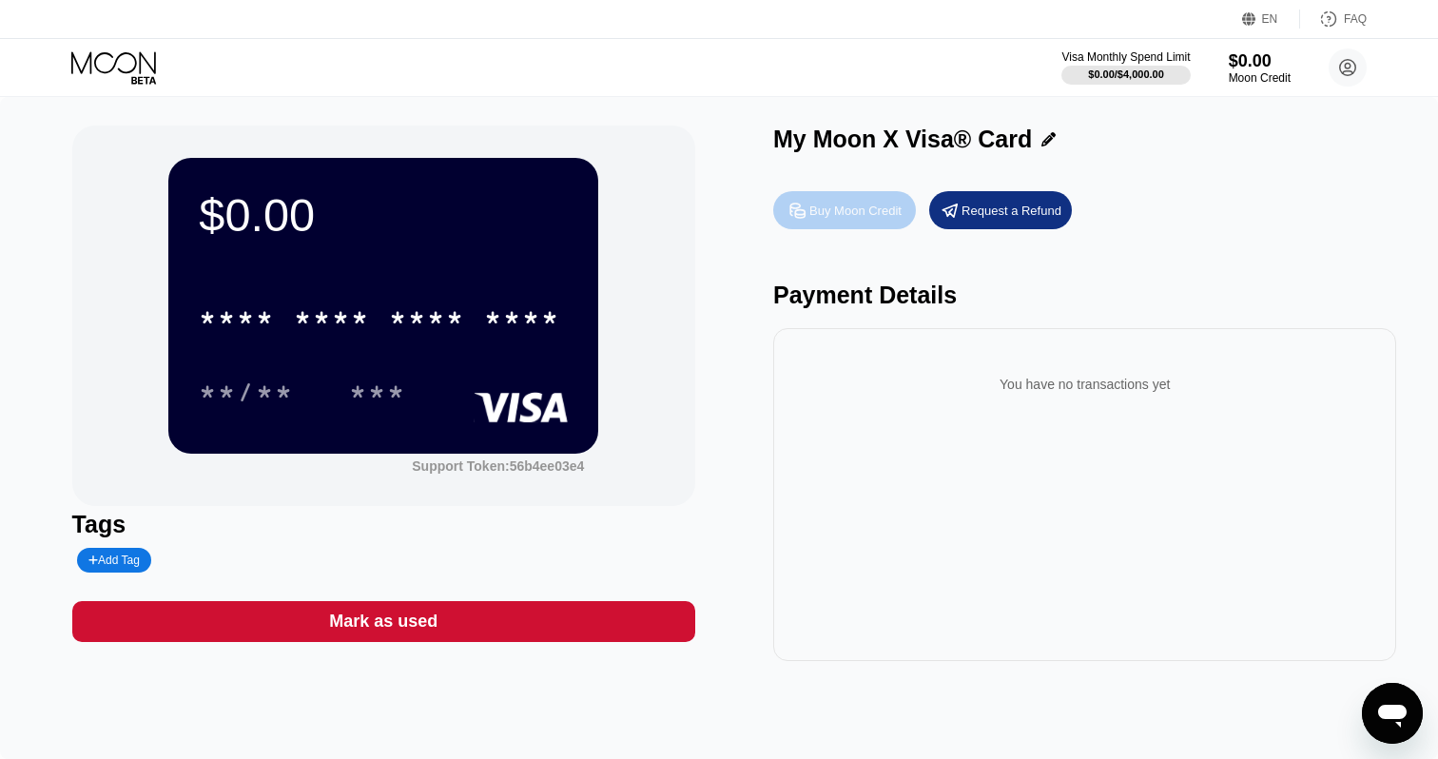
click at [831, 217] on div "Buy Moon Credit" at bounding box center [855, 211] width 92 height 16
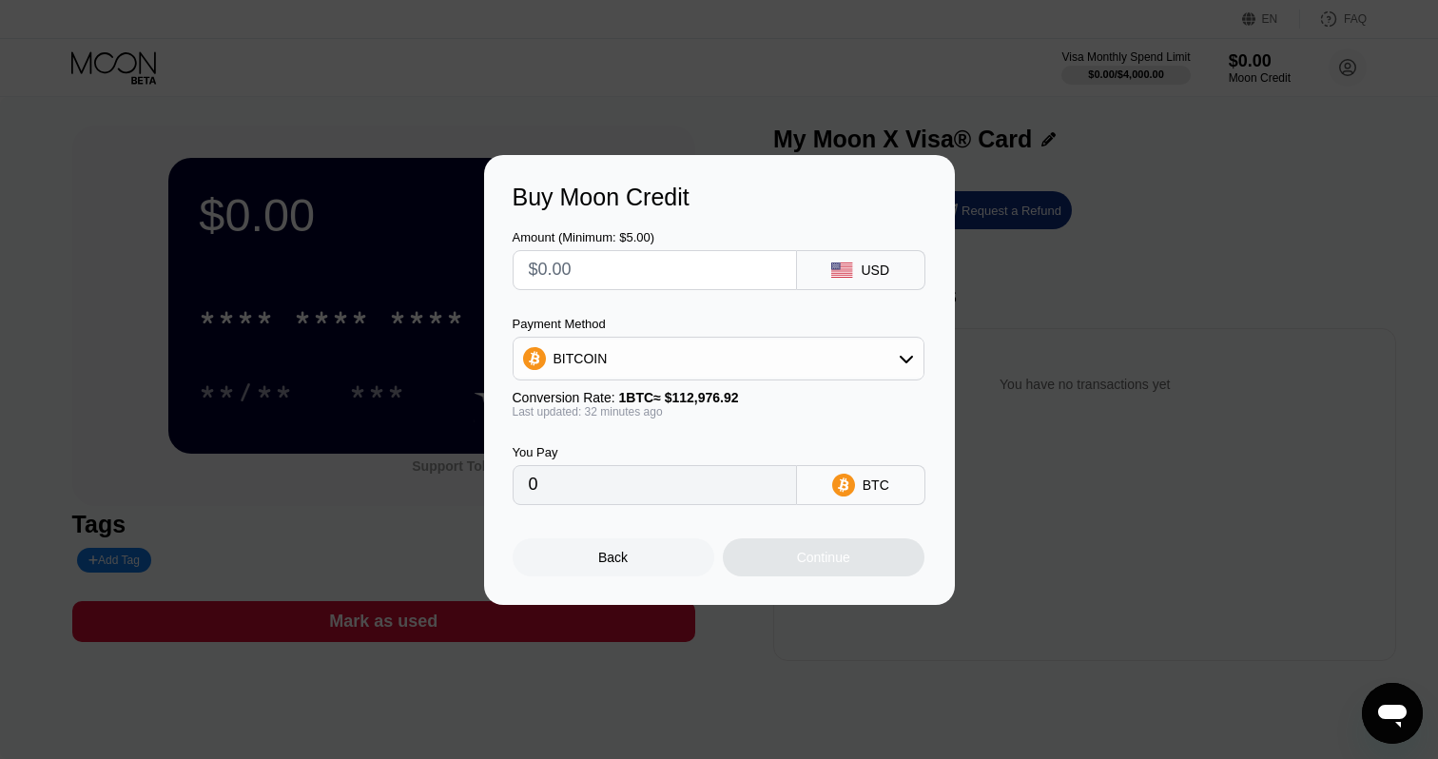
click at [609, 274] on input "text" at bounding box center [655, 270] width 252 height 38
type input "$2"
type input "0.00001772"
type input "$20"
type input "0.00017712"
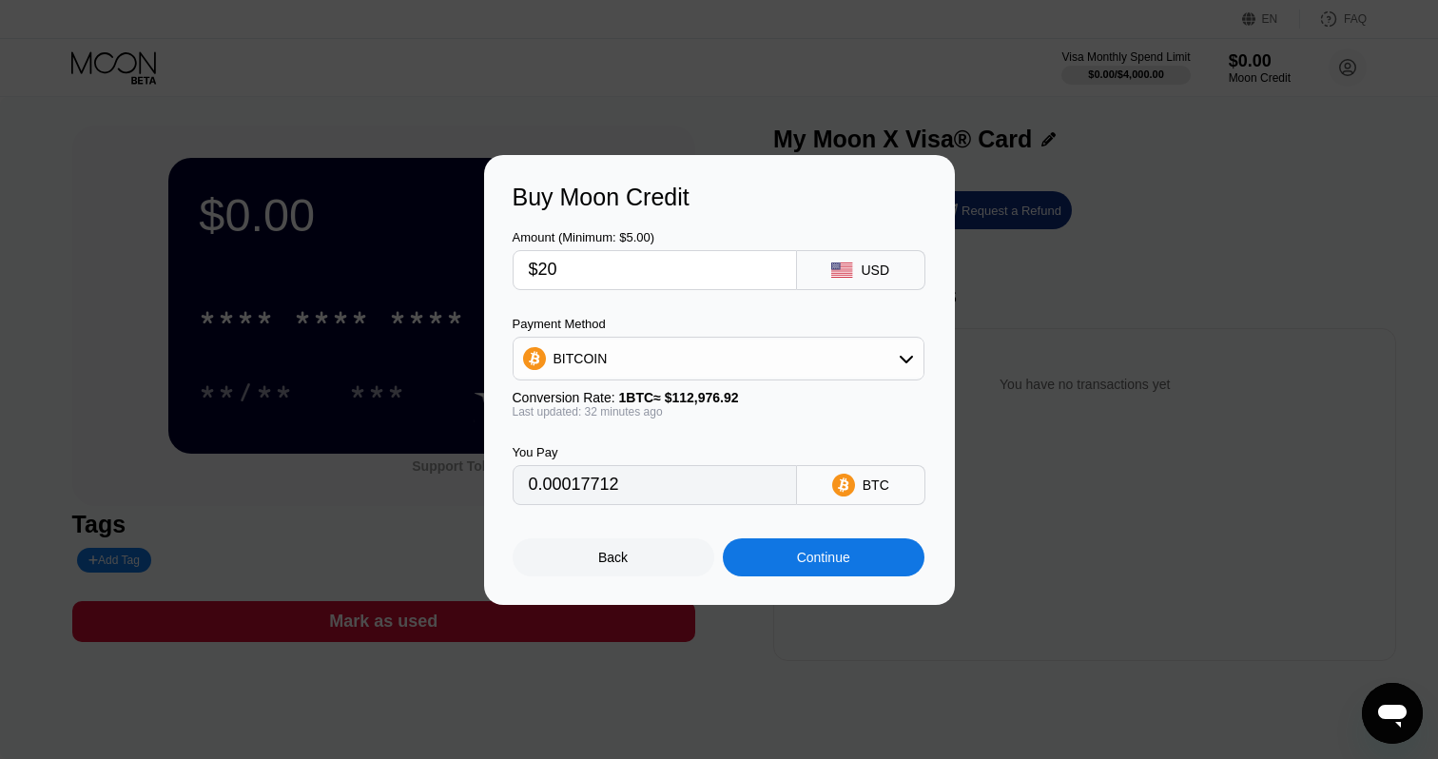
type input "$200"
type input "0.00177115"
type input "$2000"
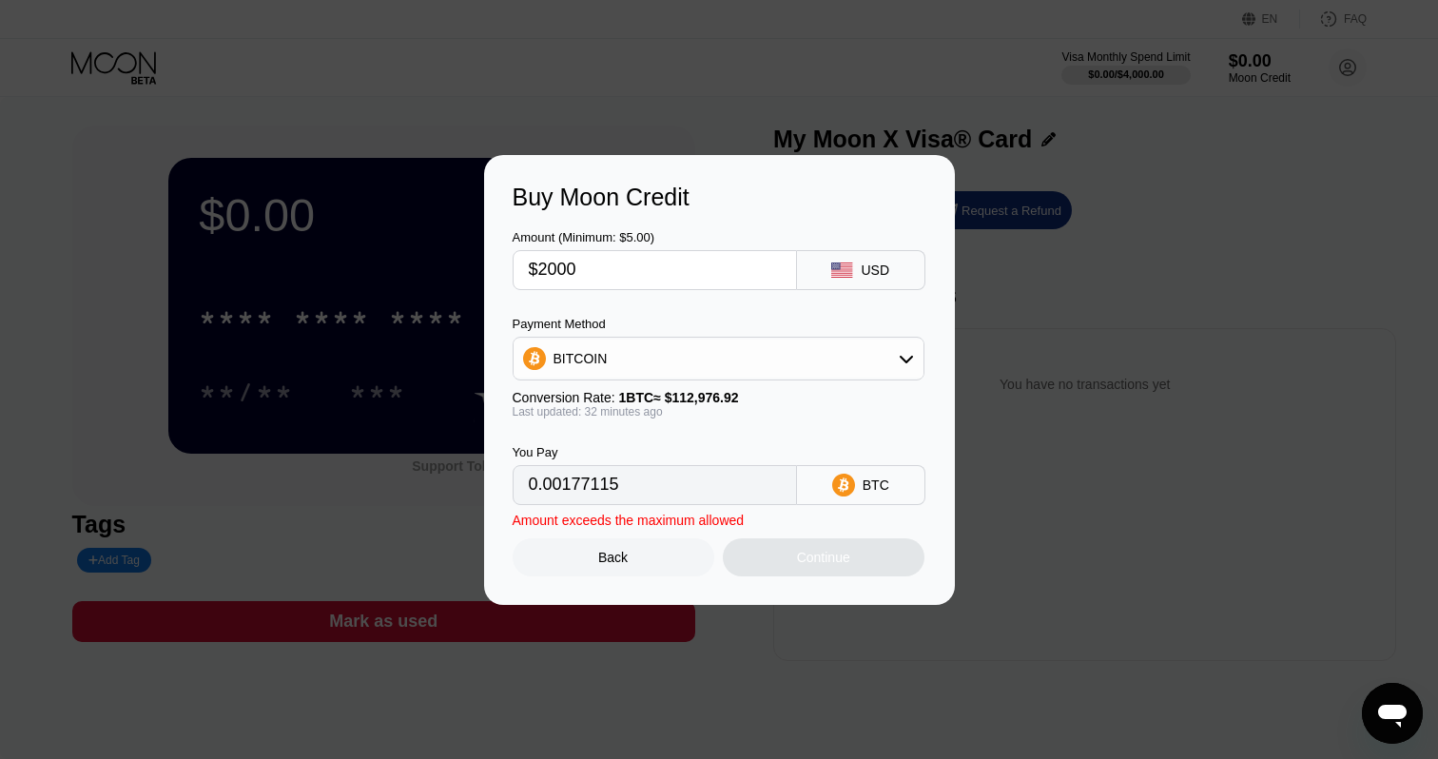
type input "0.01771144"
type input "$1999.99"
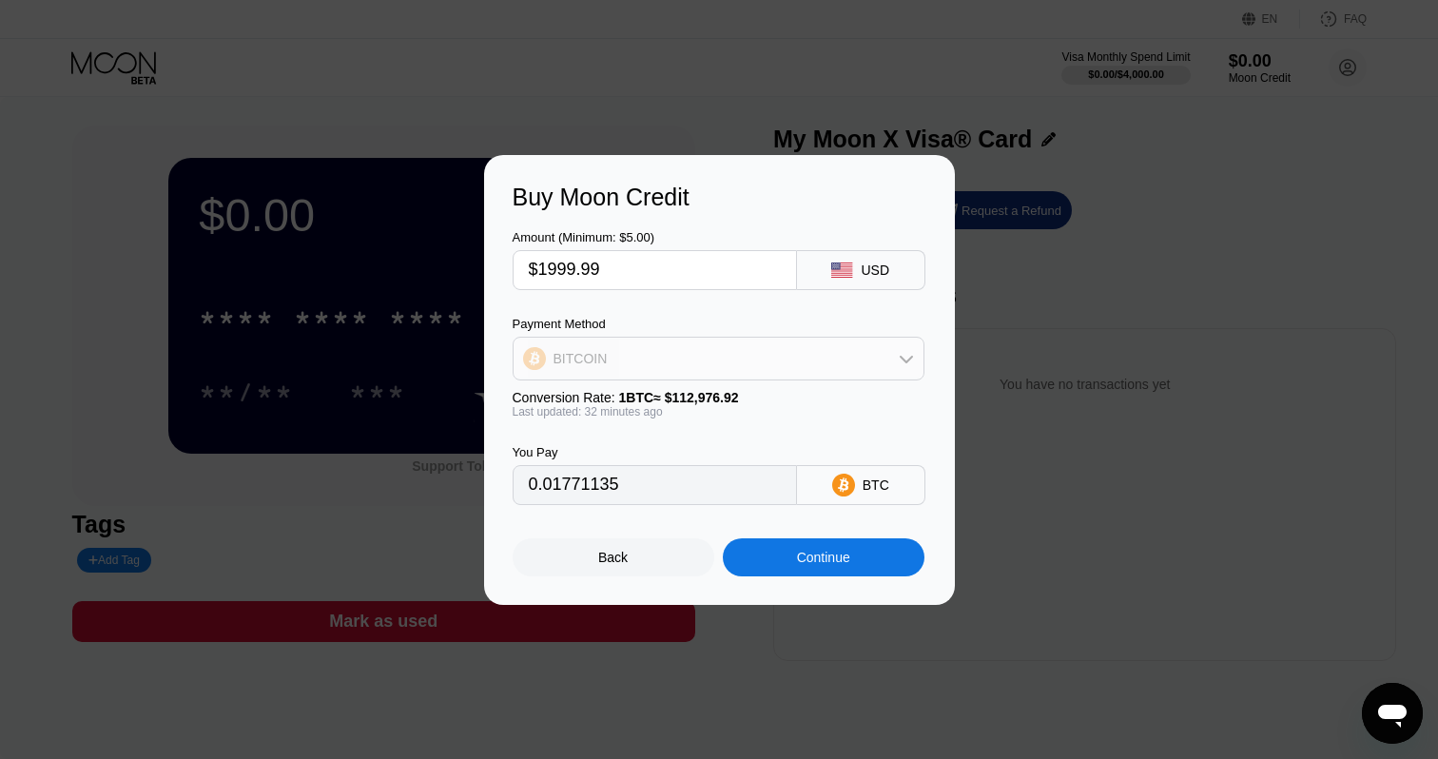
click at [634, 367] on div "BITCOIN" at bounding box center [718, 358] width 410 height 38
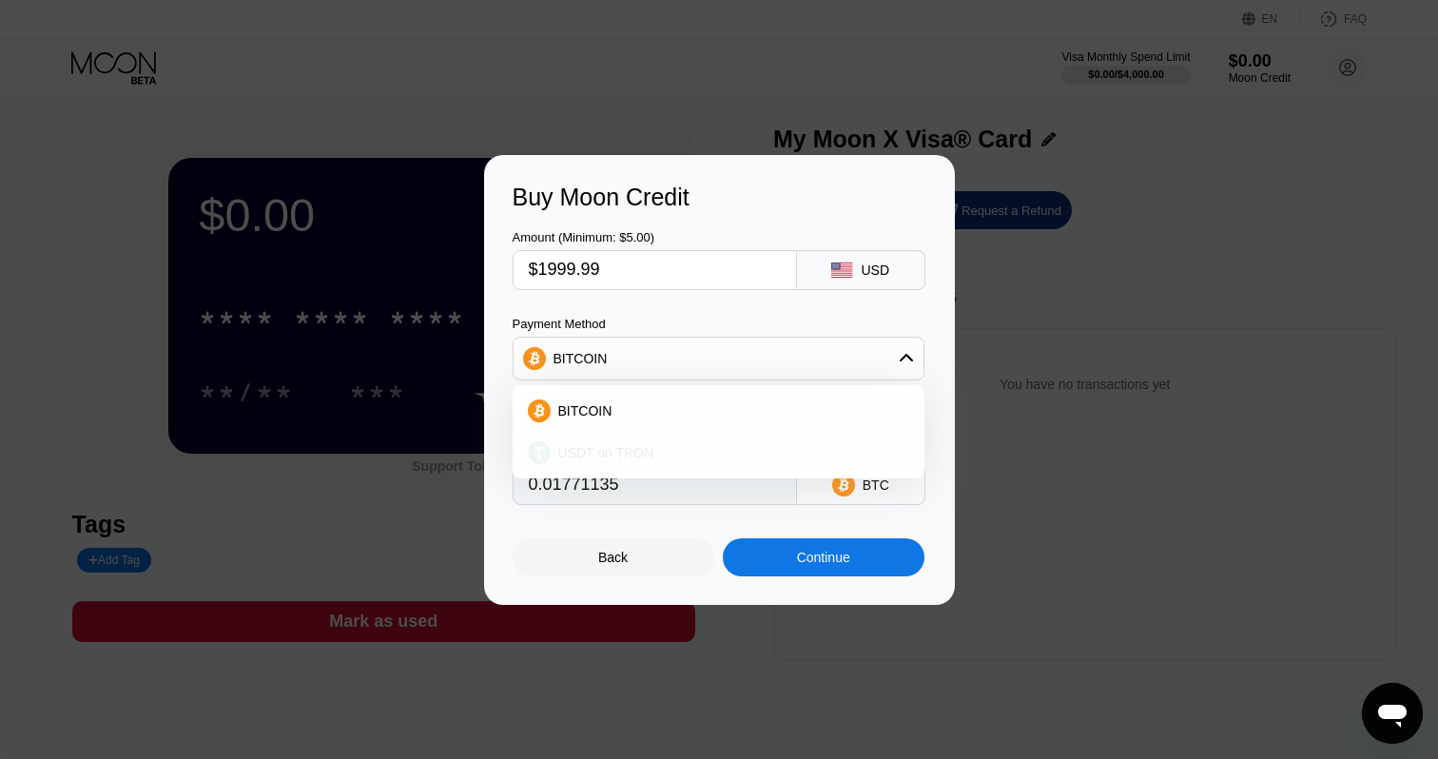
click at [613, 440] on div "USDT on TRON" at bounding box center [718, 453] width 400 height 38
type input "2020.19"
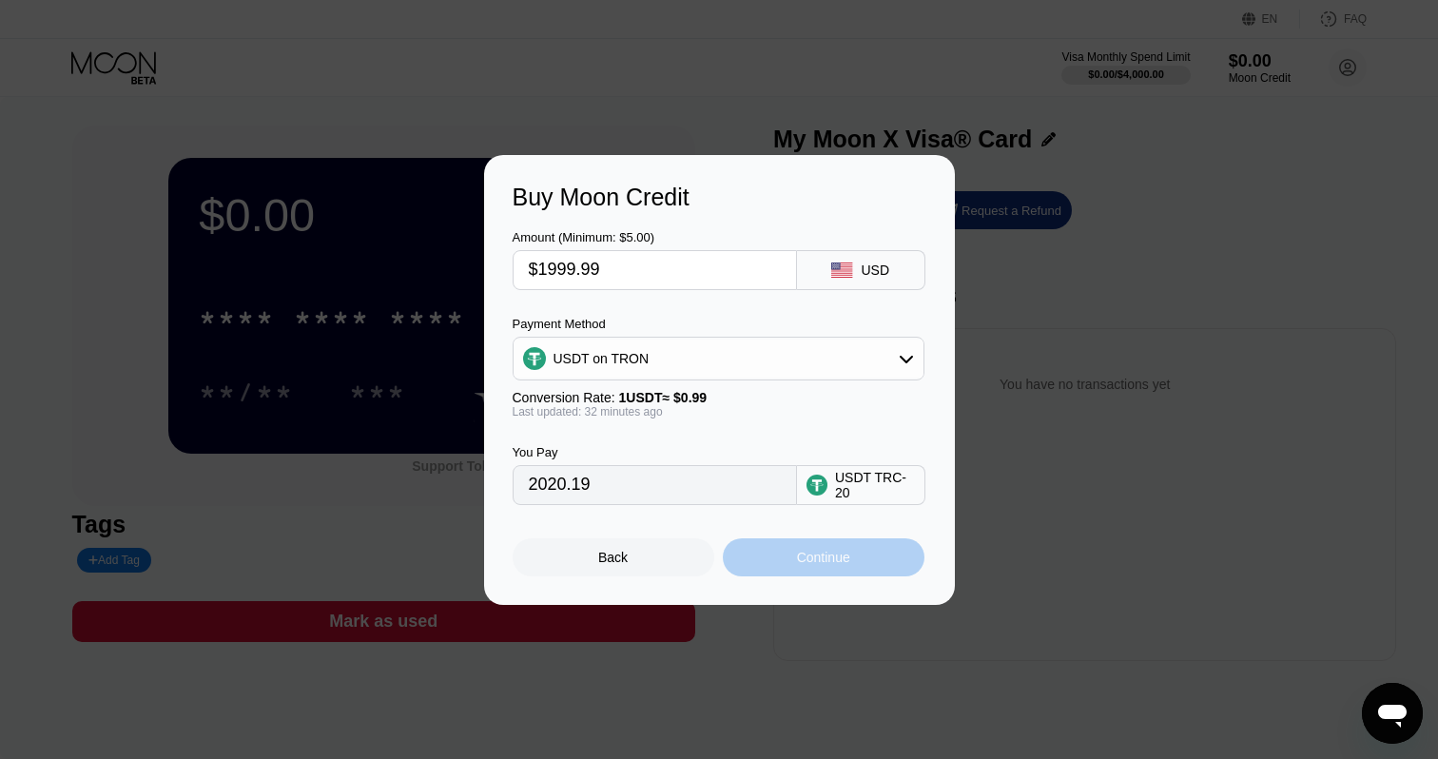
click at [816, 564] on div "Continue" at bounding box center [823, 557] width 53 height 15
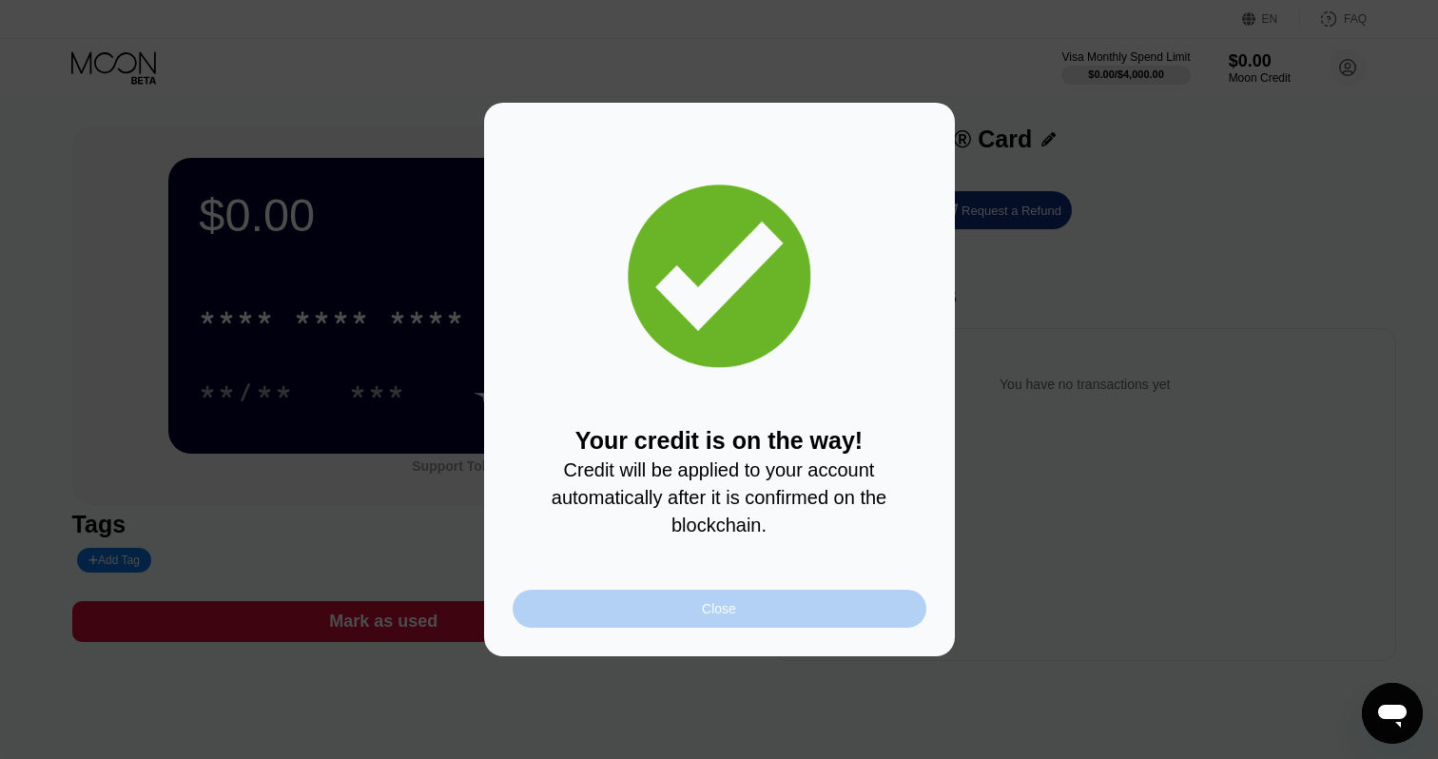
click at [705, 612] on div "Close" at bounding box center [719, 608] width 34 height 15
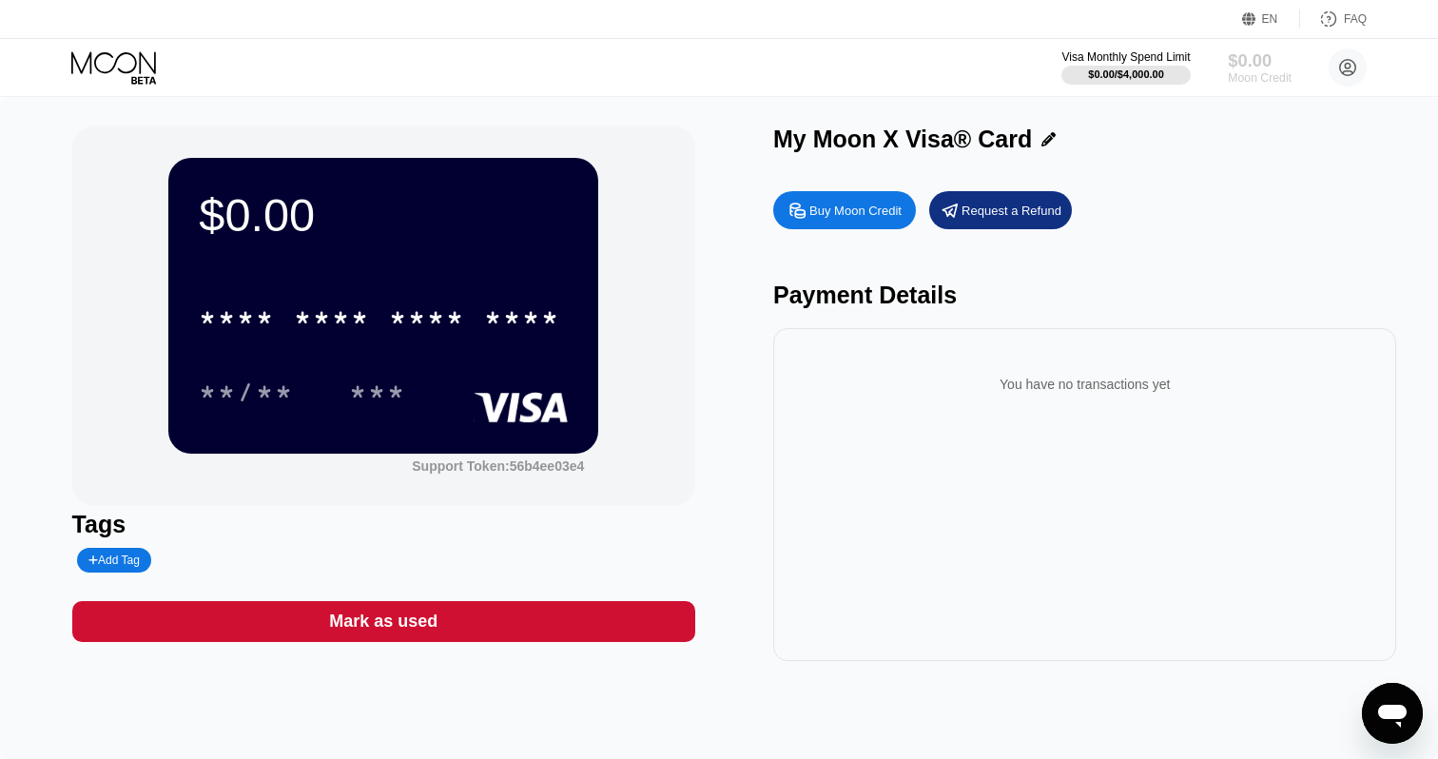
click at [1242, 80] on div "Moon Credit" at bounding box center [1260, 77] width 64 height 13
click at [437, 322] on div "* * * *" at bounding box center [427, 320] width 76 height 30
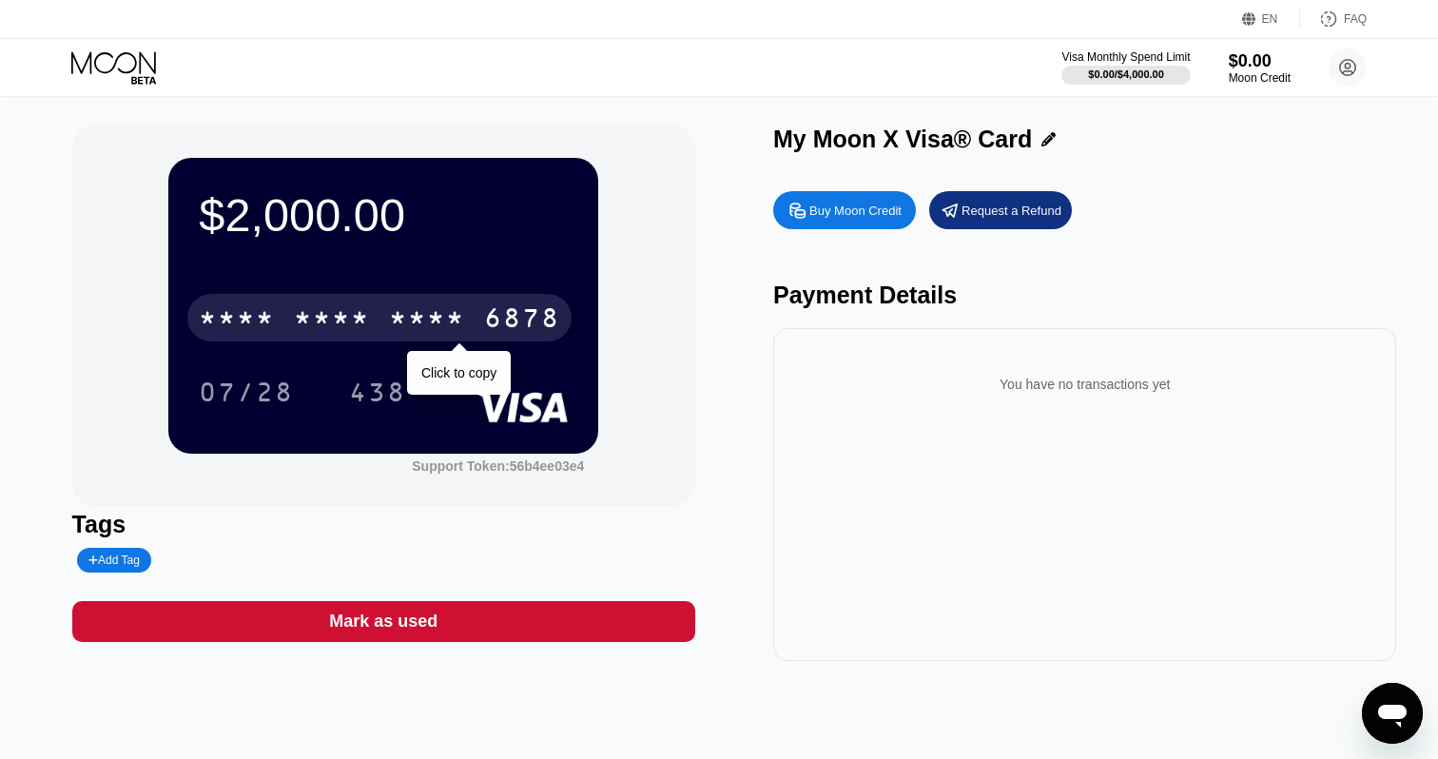
click at [391, 329] on div "* * * *" at bounding box center [427, 320] width 76 height 30
click at [382, 322] on div "[CREDIT_CARD_NUMBER]" at bounding box center [379, 318] width 384 height 48
click at [382, 322] on div "* * * * * * * * * * * * 6878" at bounding box center [379, 318] width 384 height 48
